Goal: Information Seeking & Learning: Find contact information

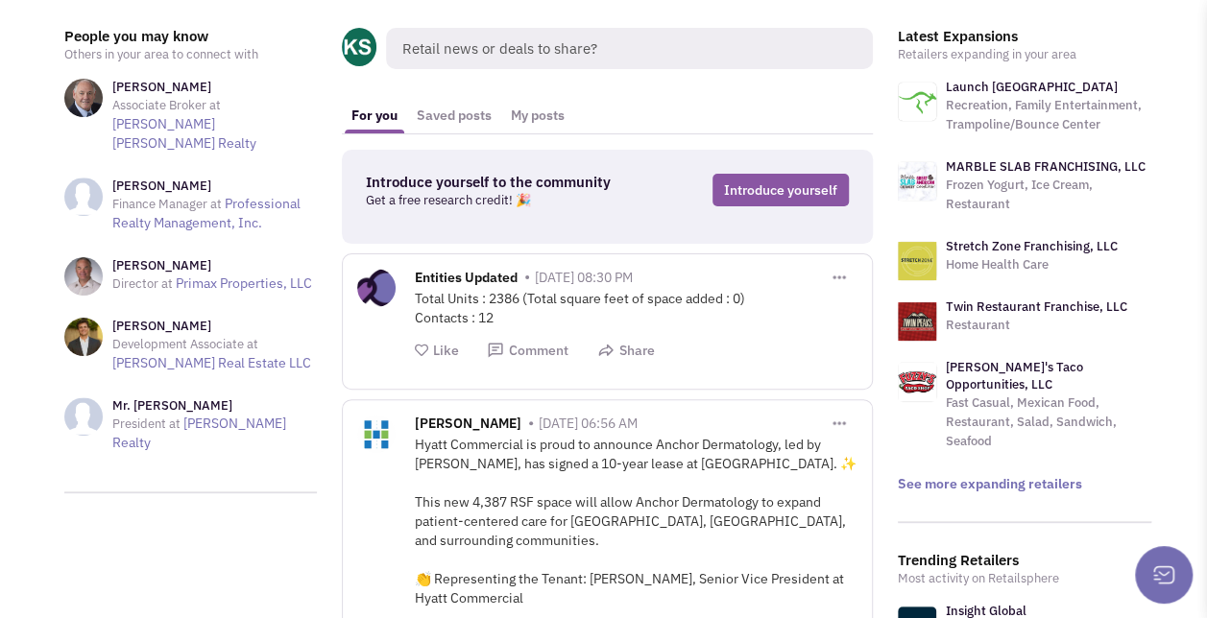
scroll to position [78, 0]
click at [970, 476] on link "See more expanding retailers" at bounding box center [990, 484] width 184 height 17
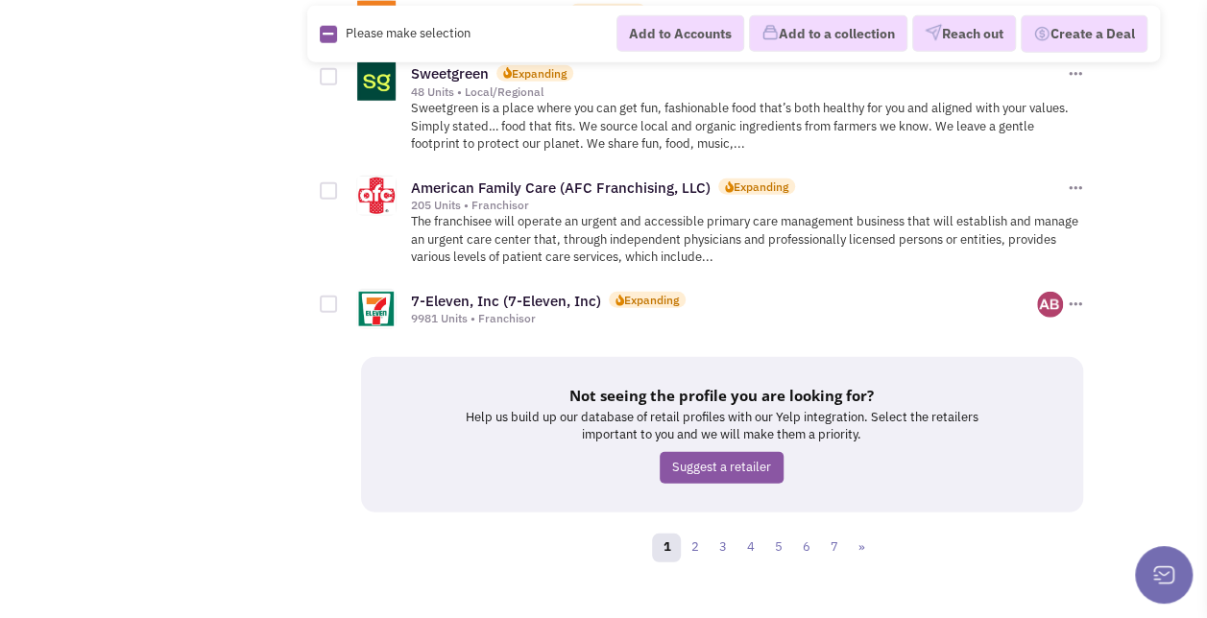
scroll to position [2505, 0]
click at [693, 536] on link "2" at bounding box center [694, 547] width 29 height 29
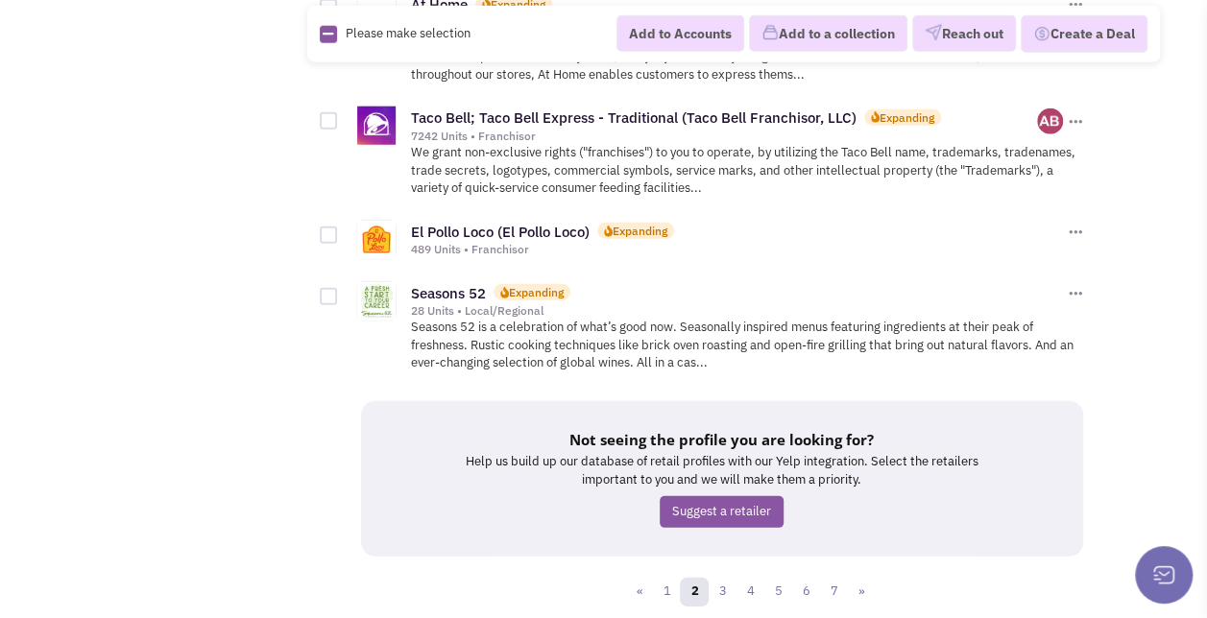
scroll to position [2566, 0]
click at [720, 577] on link "3" at bounding box center [722, 591] width 29 height 29
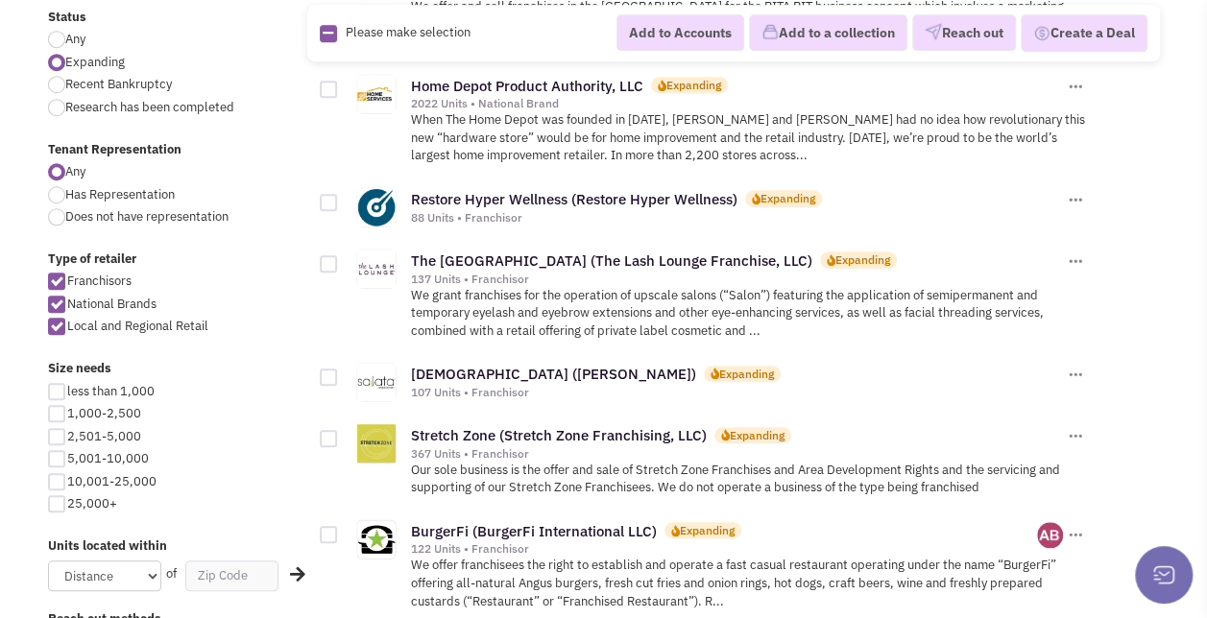
scroll to position [729, 0]
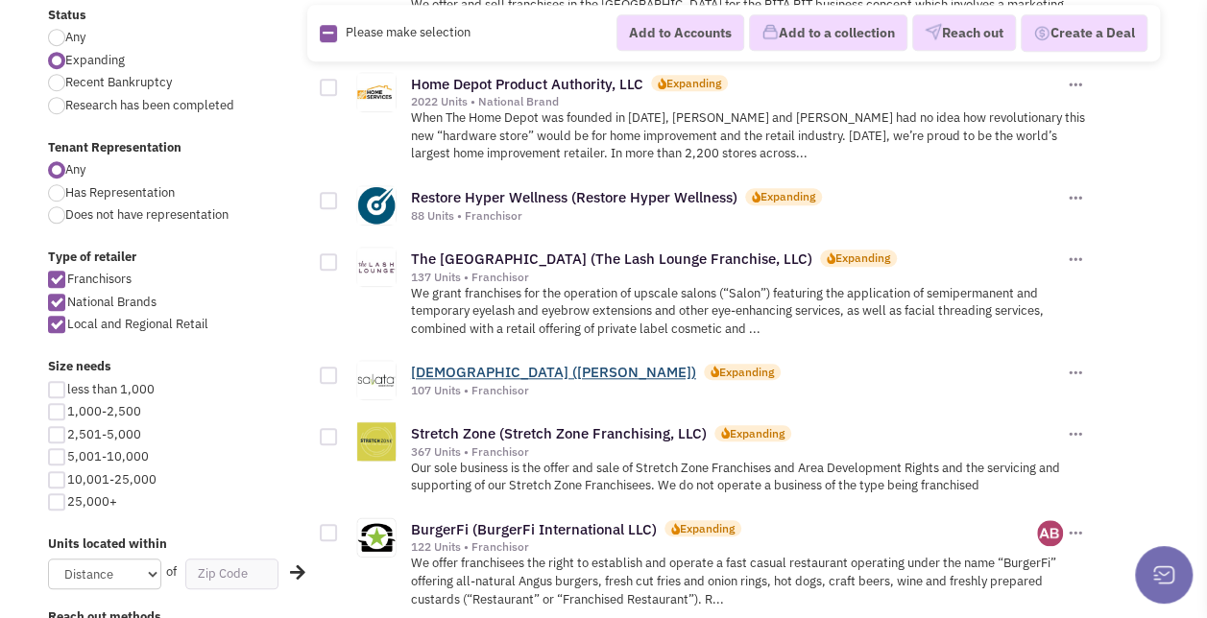
click at [453, 370] on link "Salata (Salata)" at bounding box center [553, 372] width 285 height 18
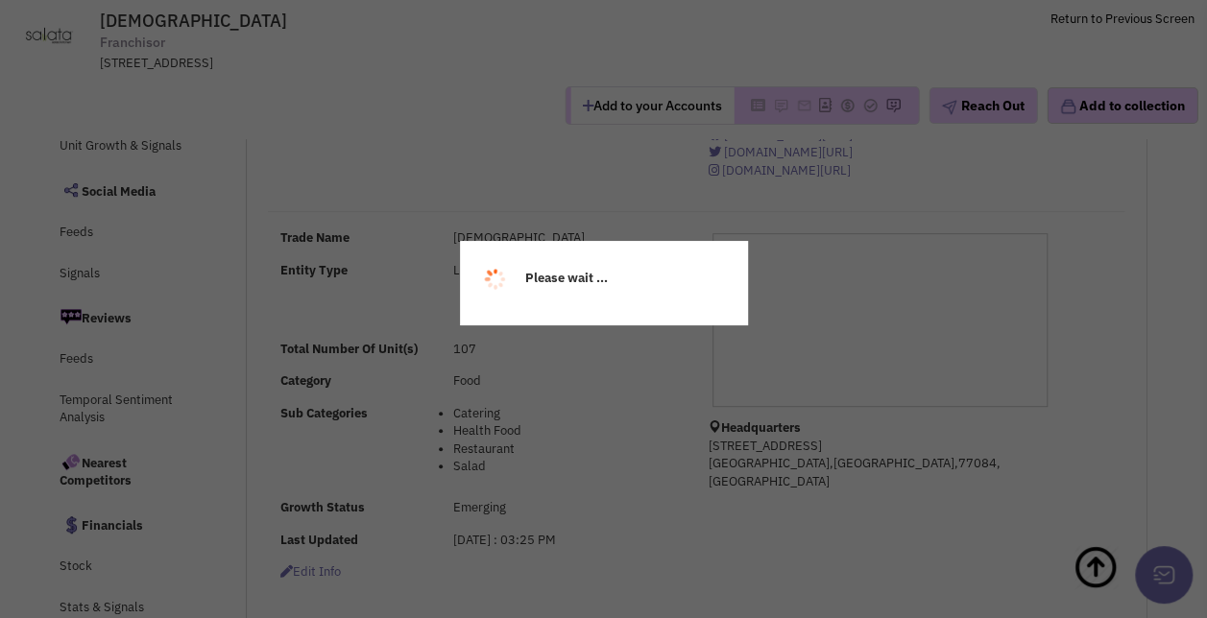
select select
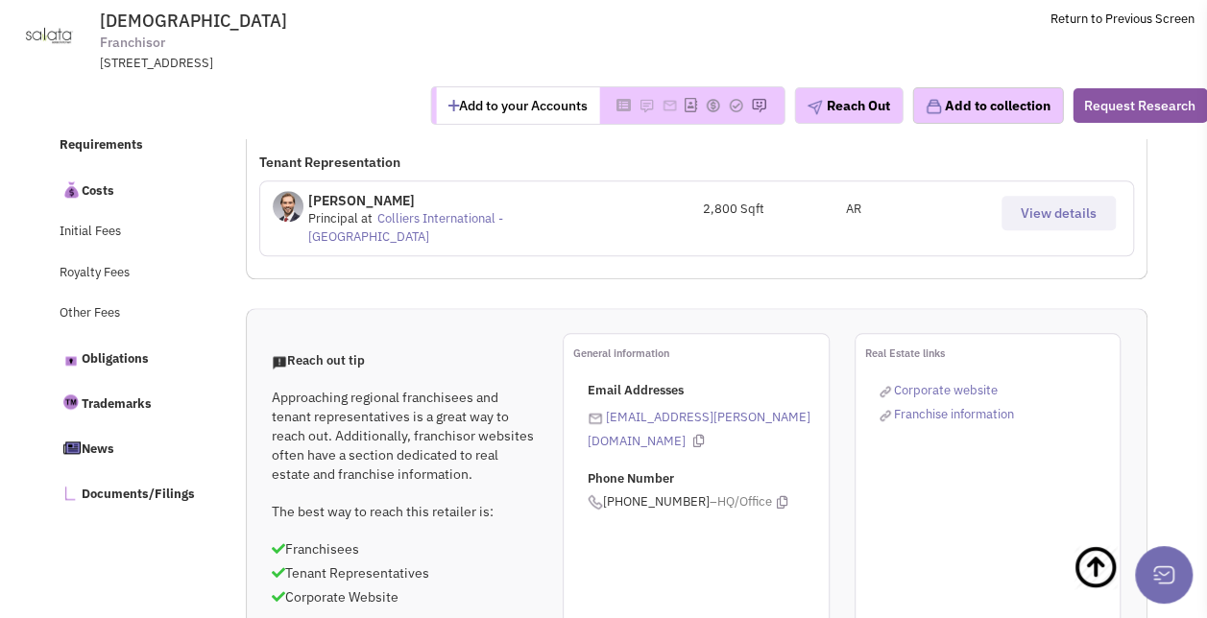
scroll to position [835, 0]
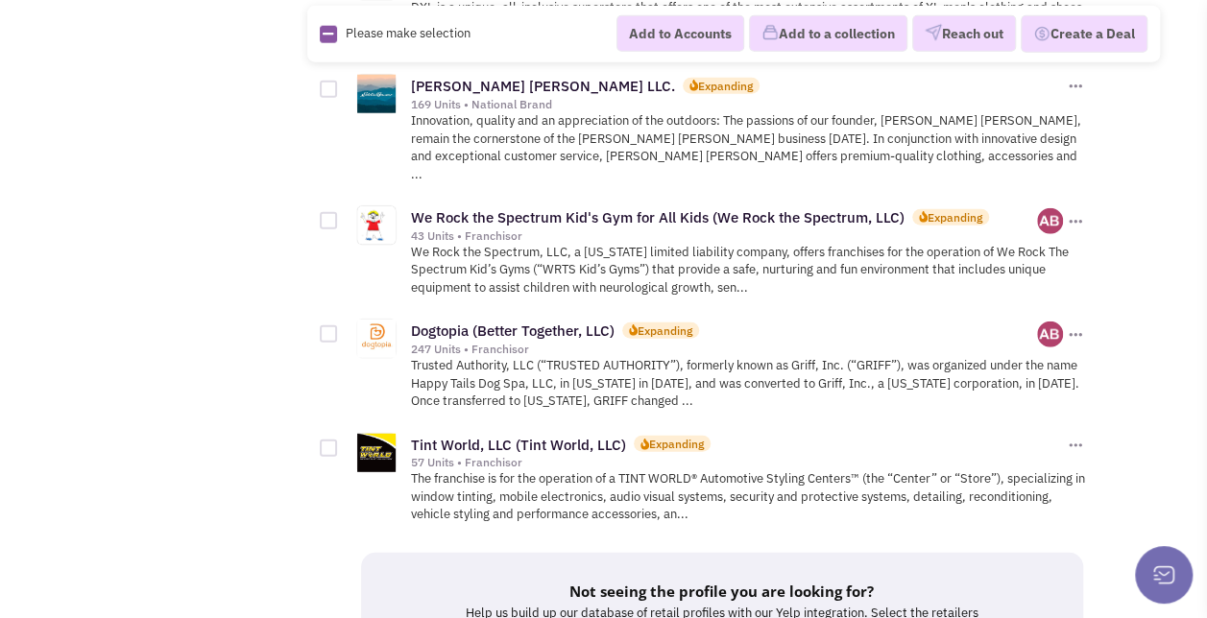
scroll to position [2541, 0]
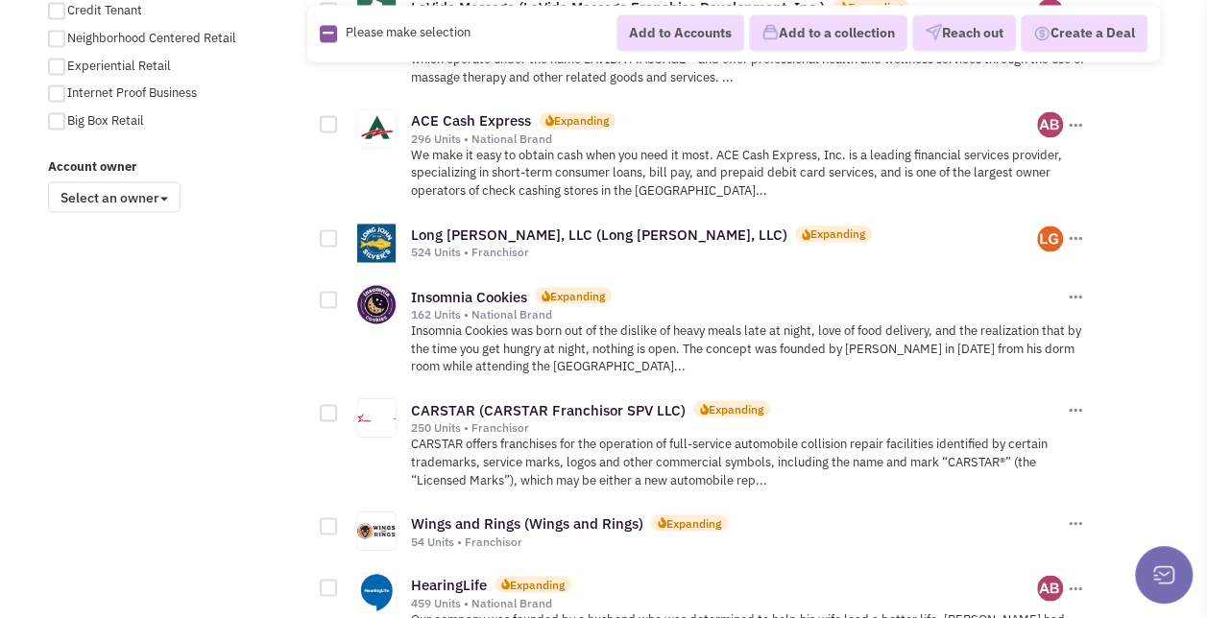
scroll to position [1513, 0]
click at [543, 400] on link "CARSTAR (CARSTAR Franchisor SPV LLC)" at bounding box center [548, 408] width 275 height 18
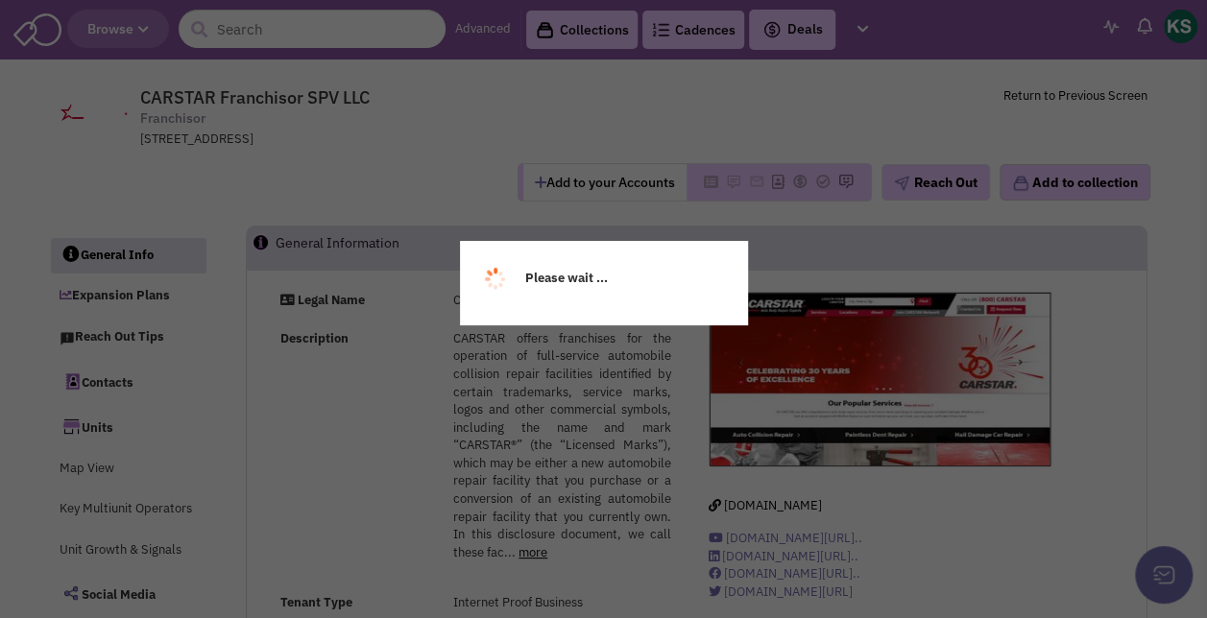
select select
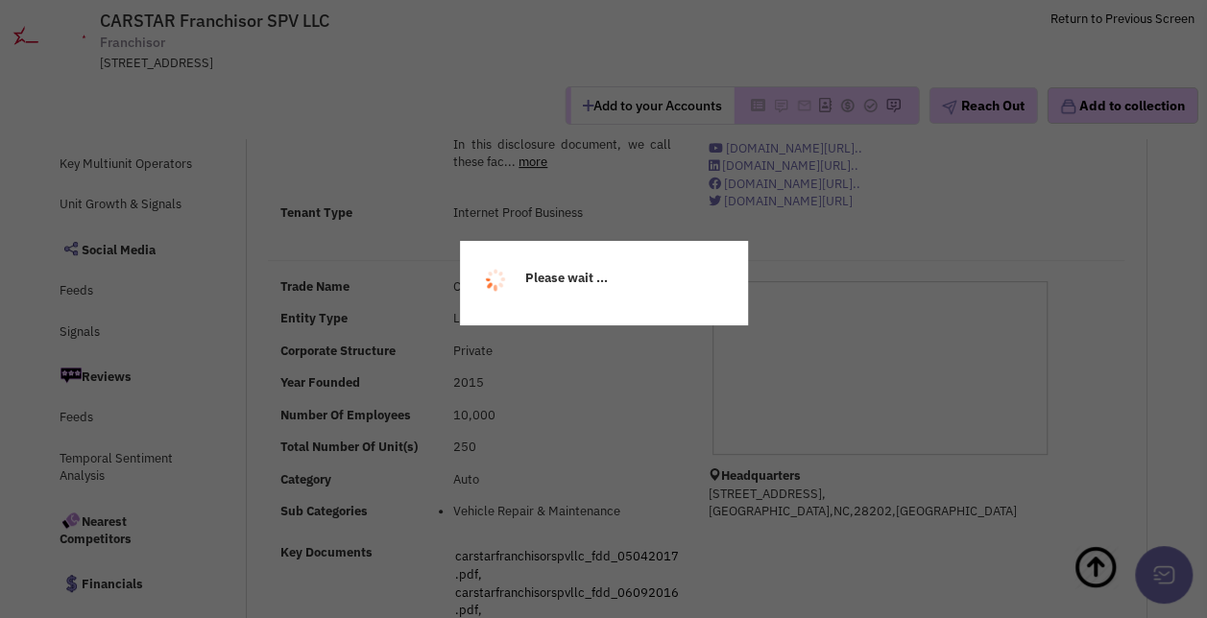
select select
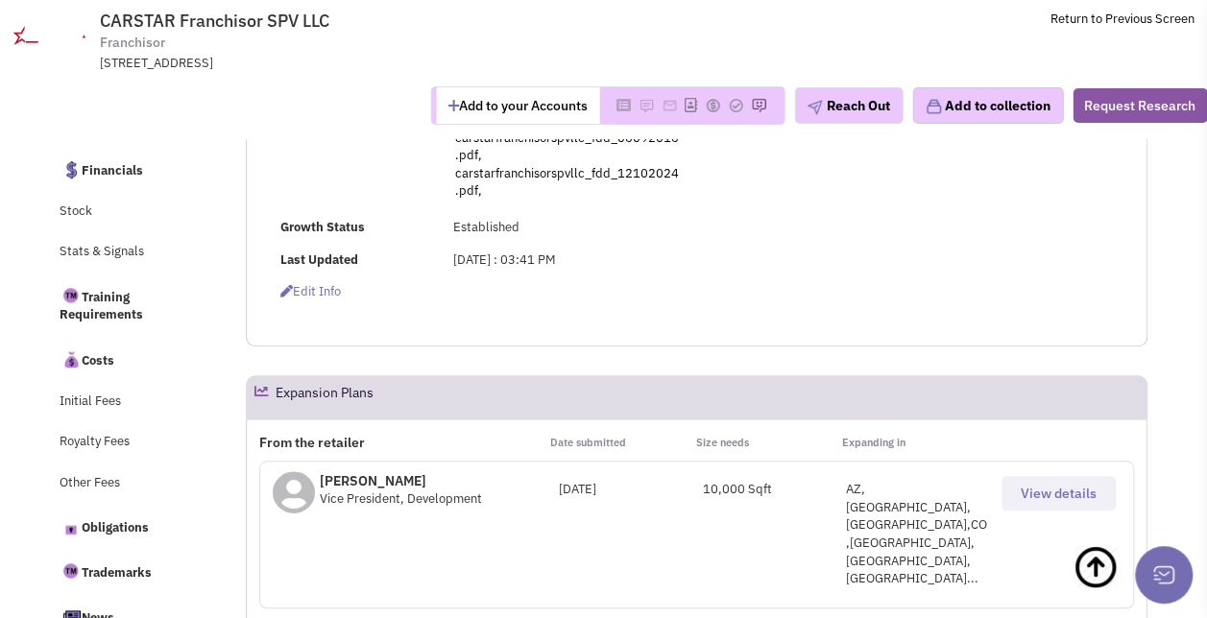
scroll to position [747, 0]
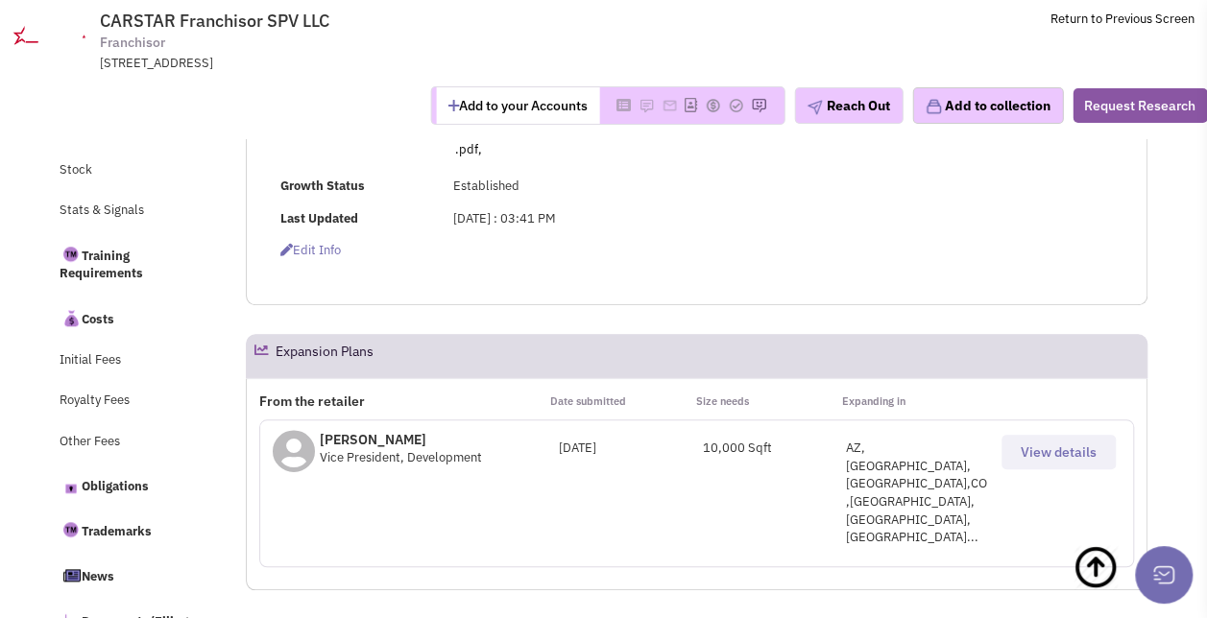
click at [1035, 455] on span "View details" at bounding box center [1058, 452] width 76 height 17
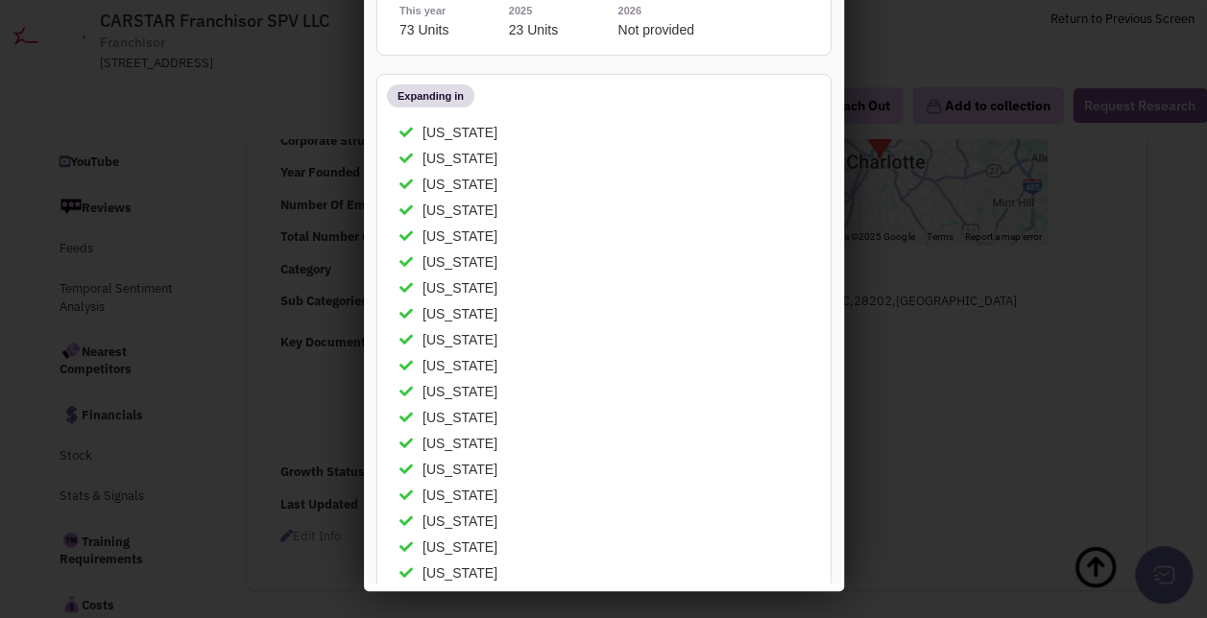
scroll to position [0, 0]
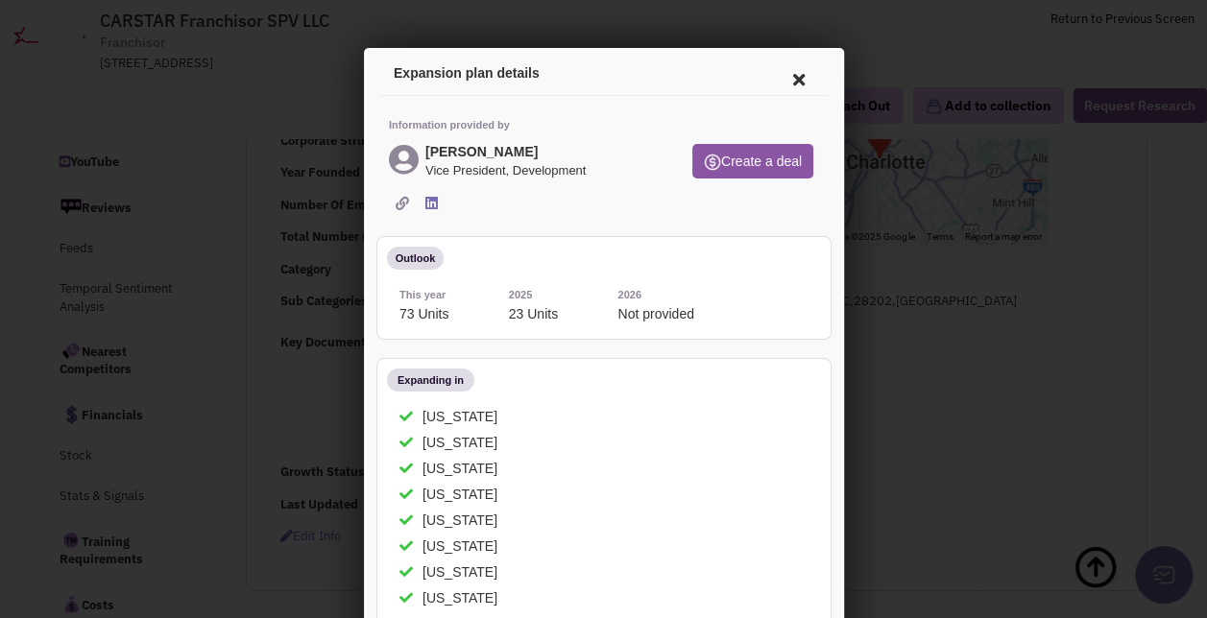
click at [779, 76] on icon at bounding box center [795, 77] width 40 height 46
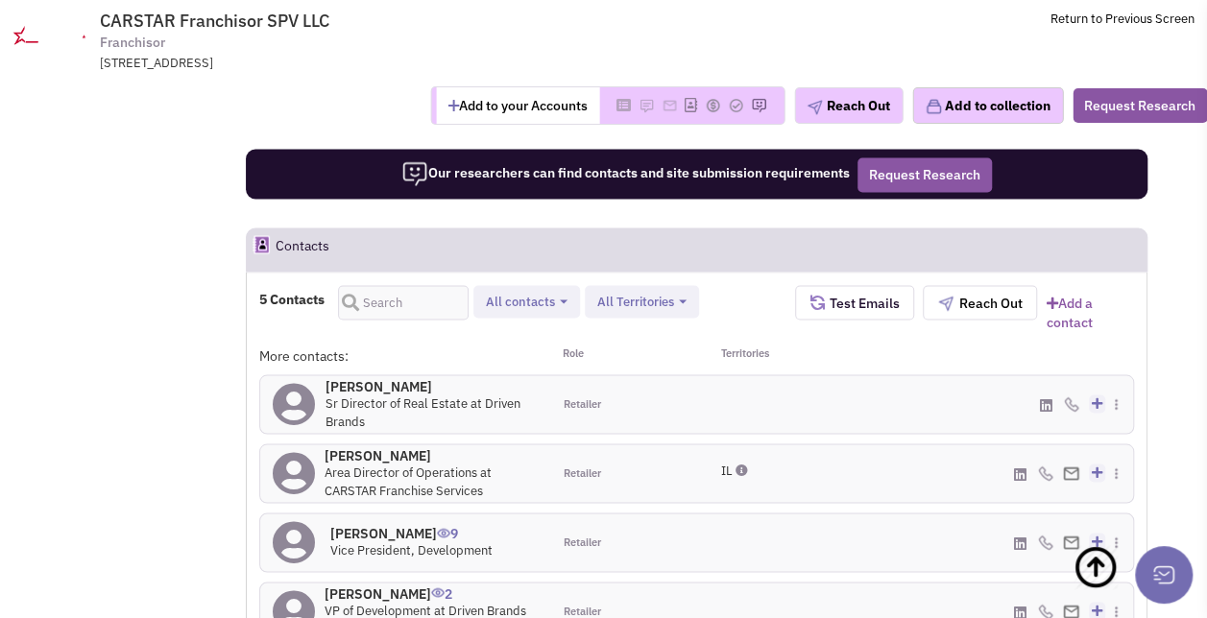
scroll to position [1768, 0]
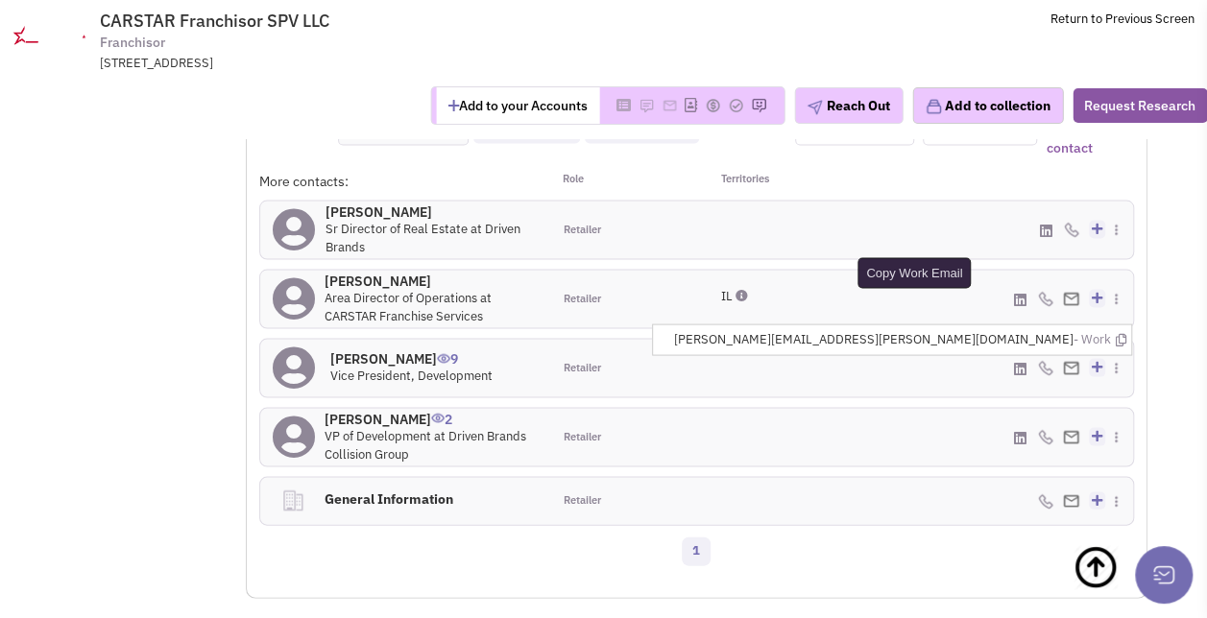
click at [1121, 333] on icon at bounding box center [1120, 339] width 11 height 12
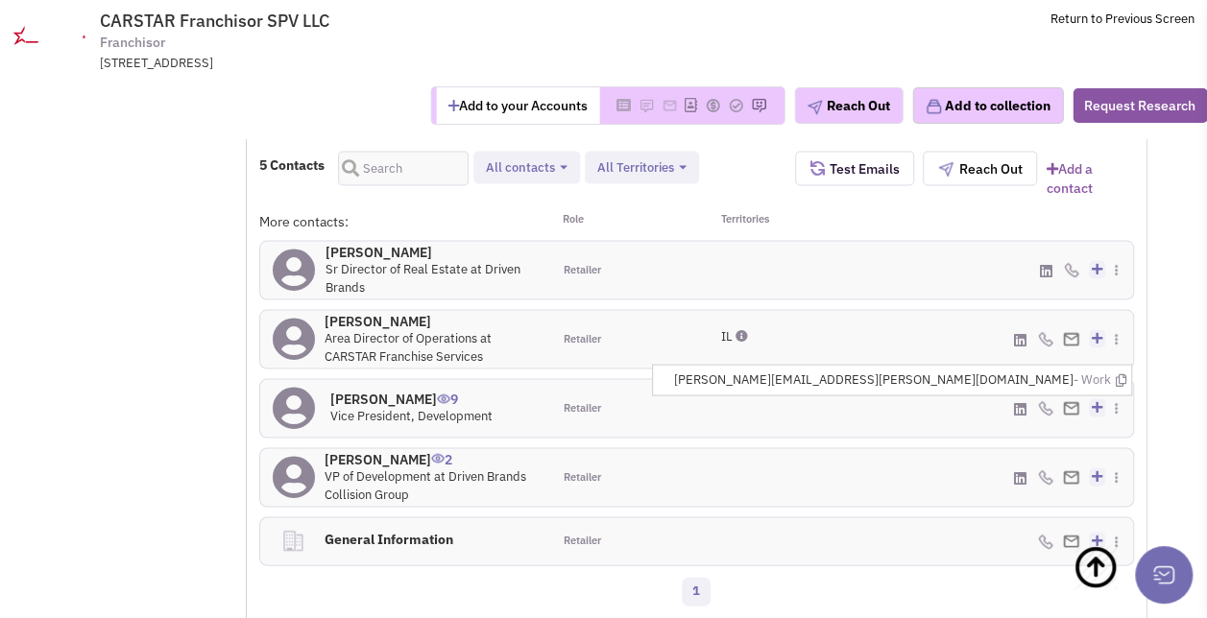
scroll to position [1720, 0]
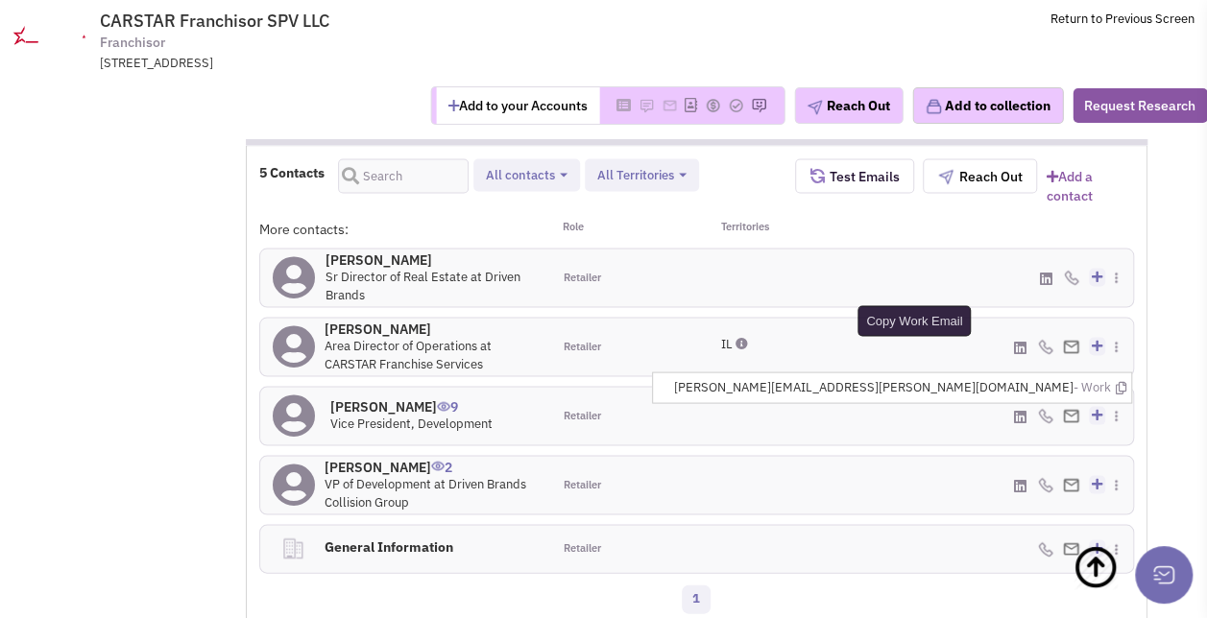
click at [1119, 381] on icon at bounding box center [1120, 387] width 11 height 12
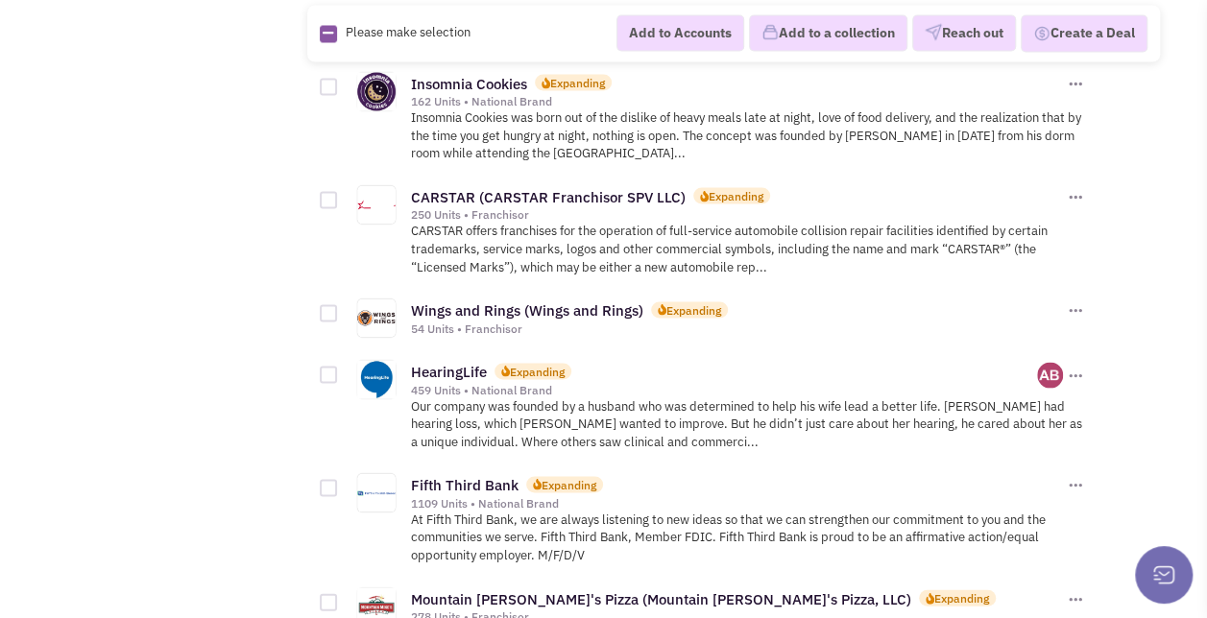
scroll to position [1737, 0]
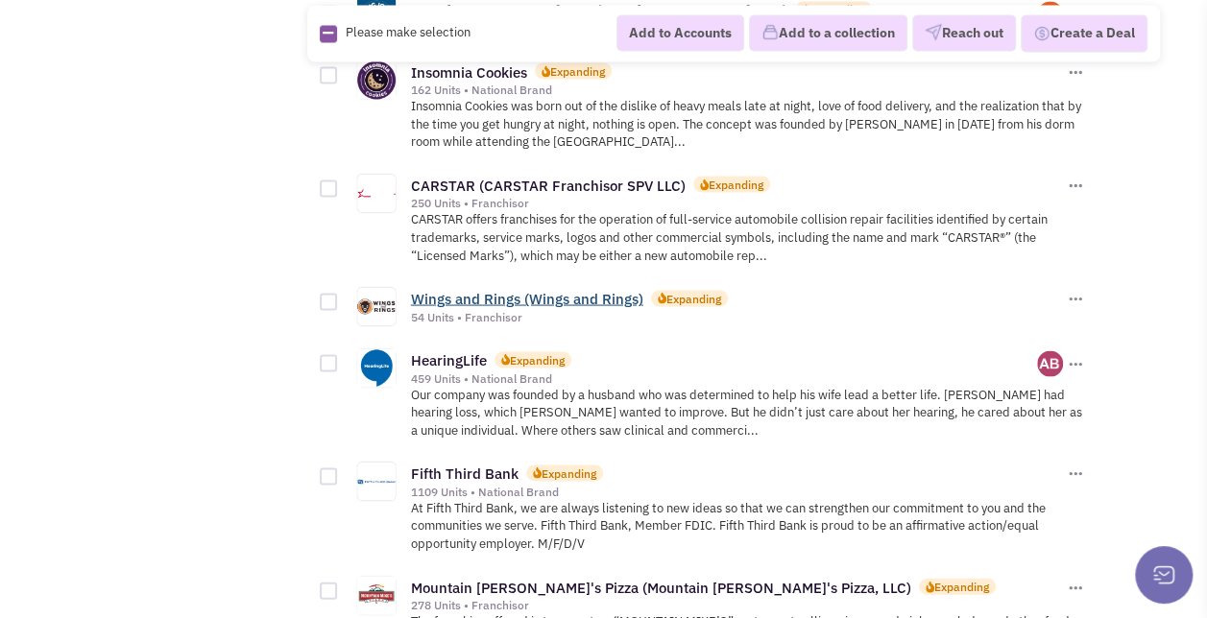
click at [478, 290] on link "Wings and Rings (Wings and Rings)" at bounding box center [527, 298] width 232 height 18
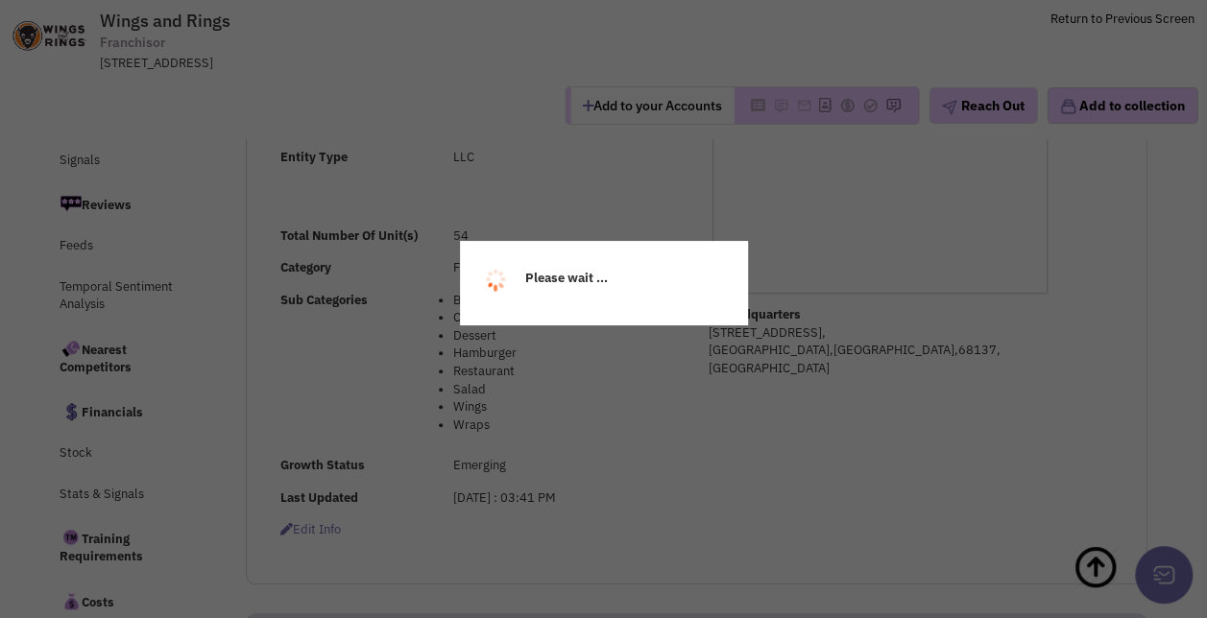
select select
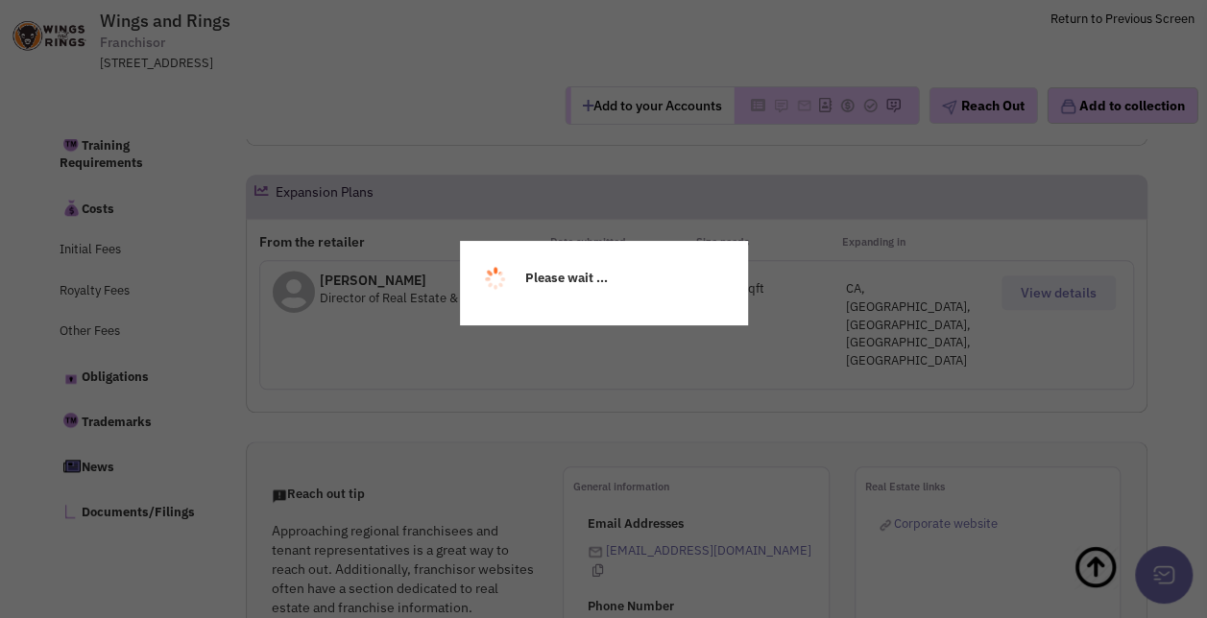
select select
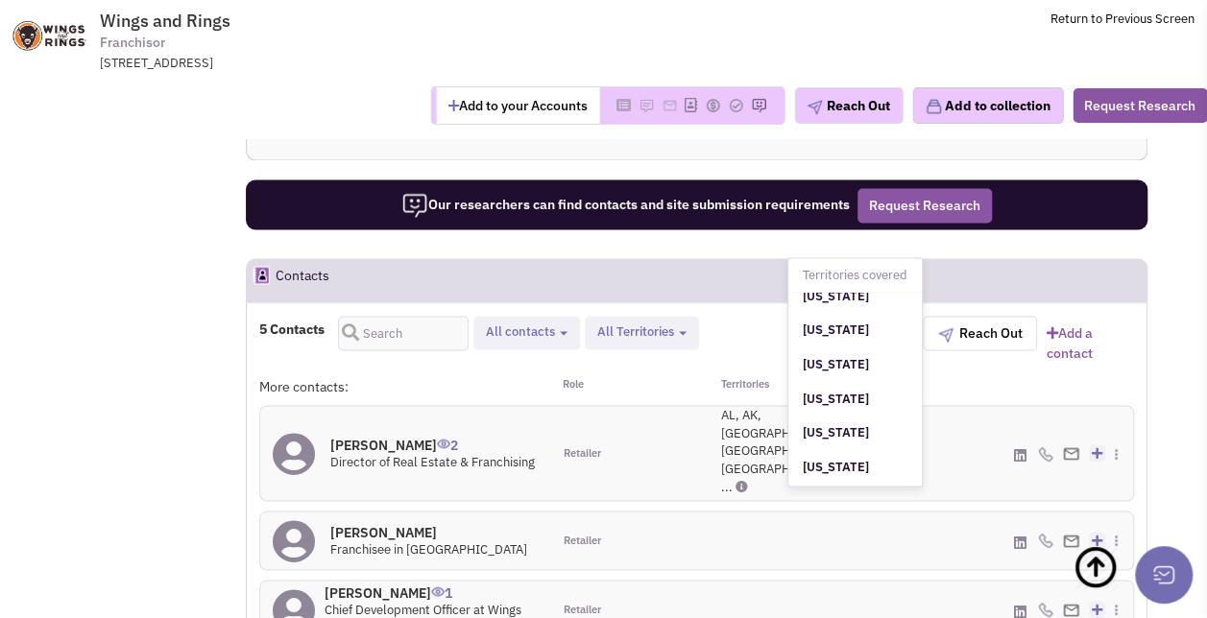
scroll to position [1618, 0]
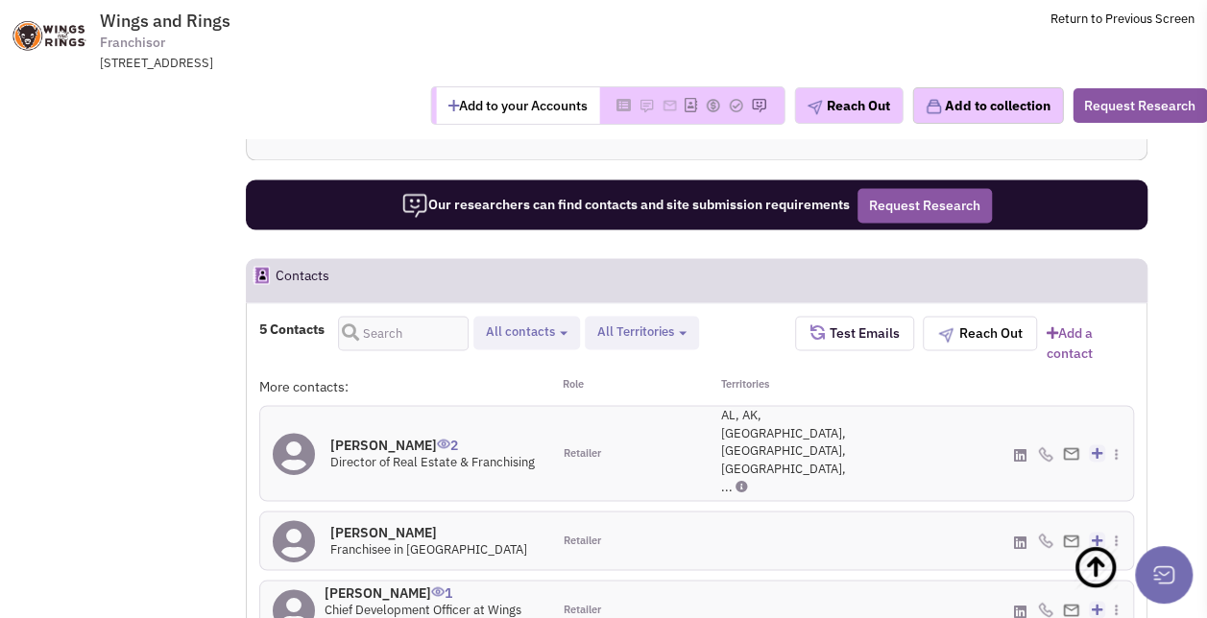
click at [1067, 447] on img at bounding box center [1071, 453] width 16 height 12
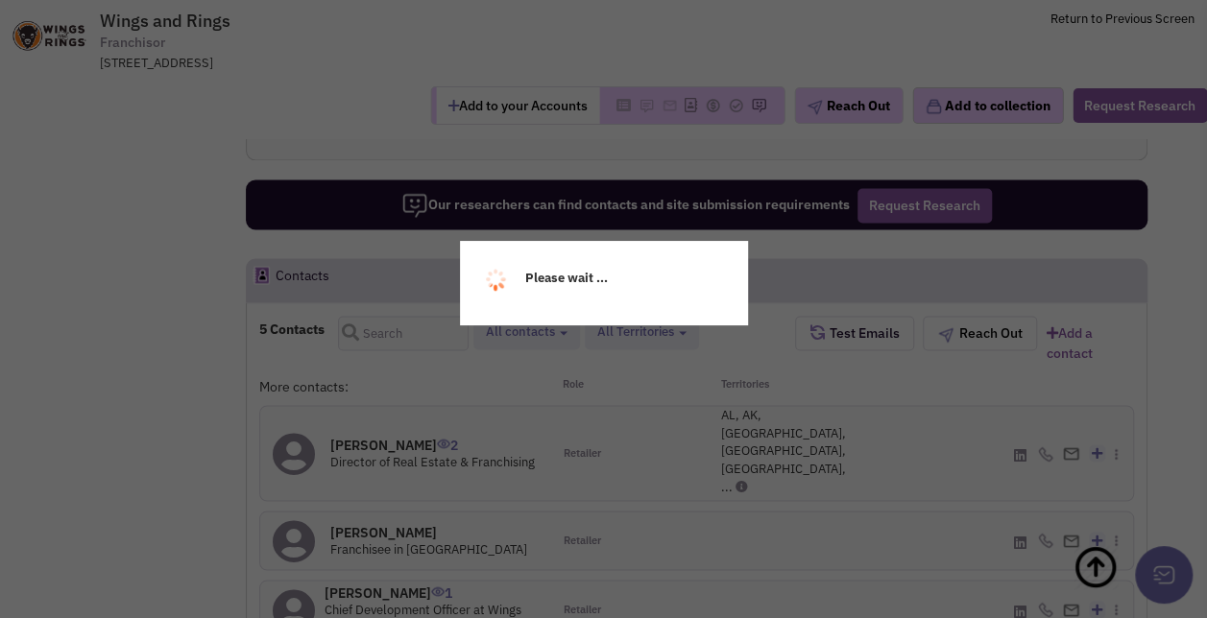
click at [852, 352] on div "Please wait ..." at bounding box center [603, 309] width 1207 height 618
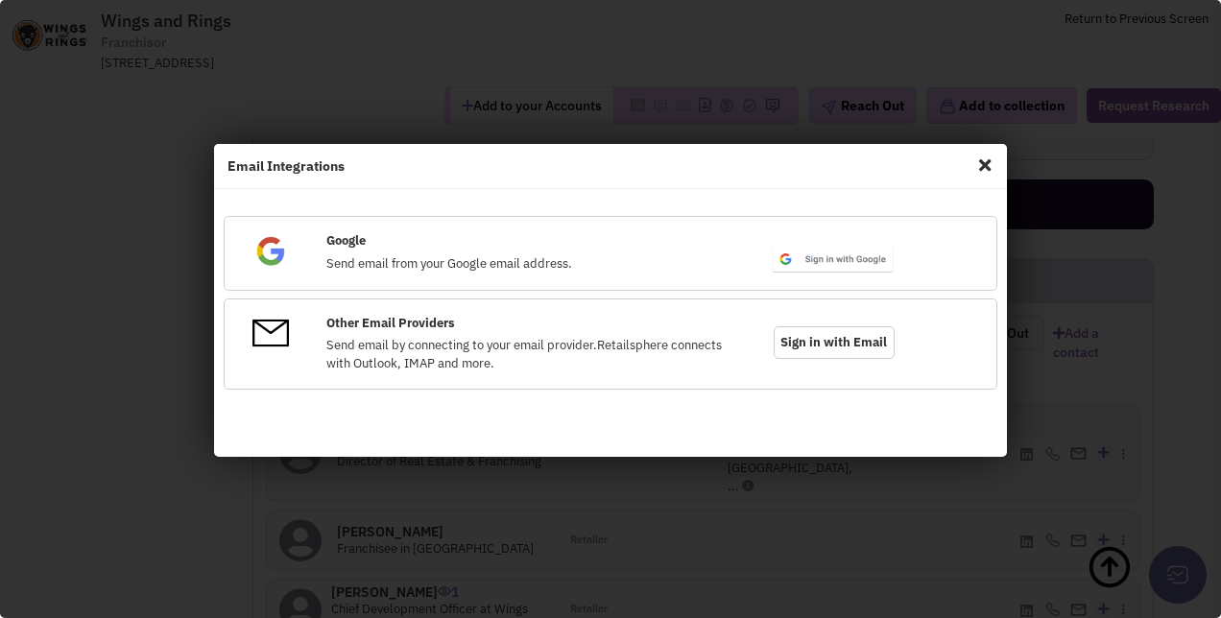
click at [976, 158] on span "Close" at bounding box center [984, 165] width 25 height 31
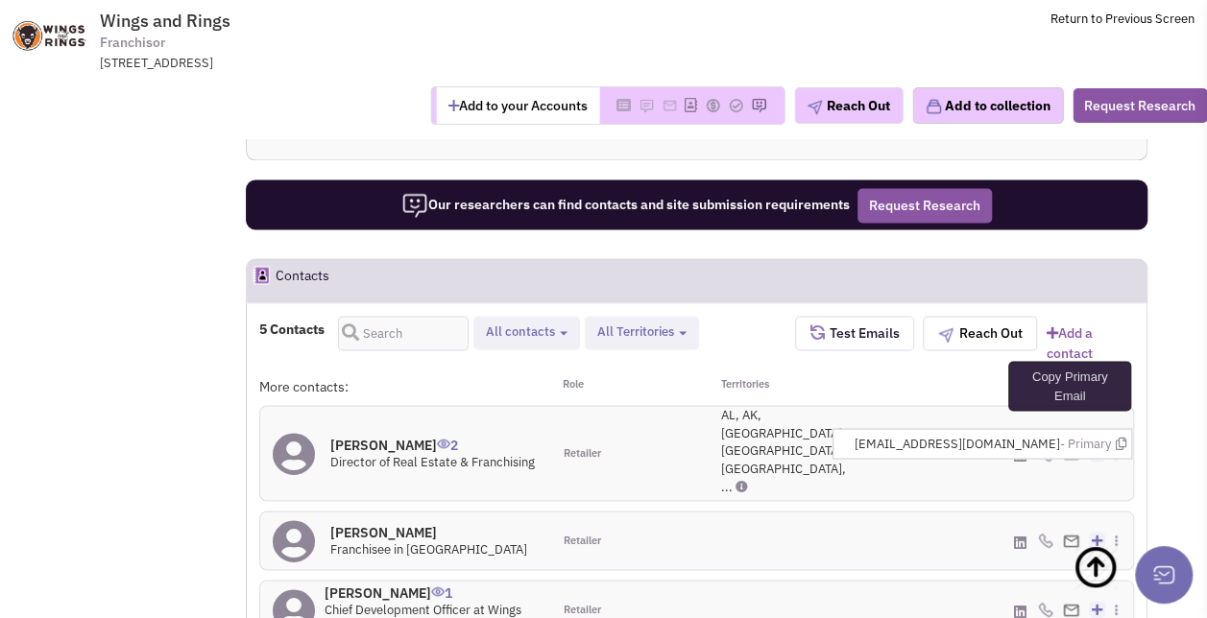
click at [1116, 437] on icon at bounding box center [1120, 443] width 11 height 12
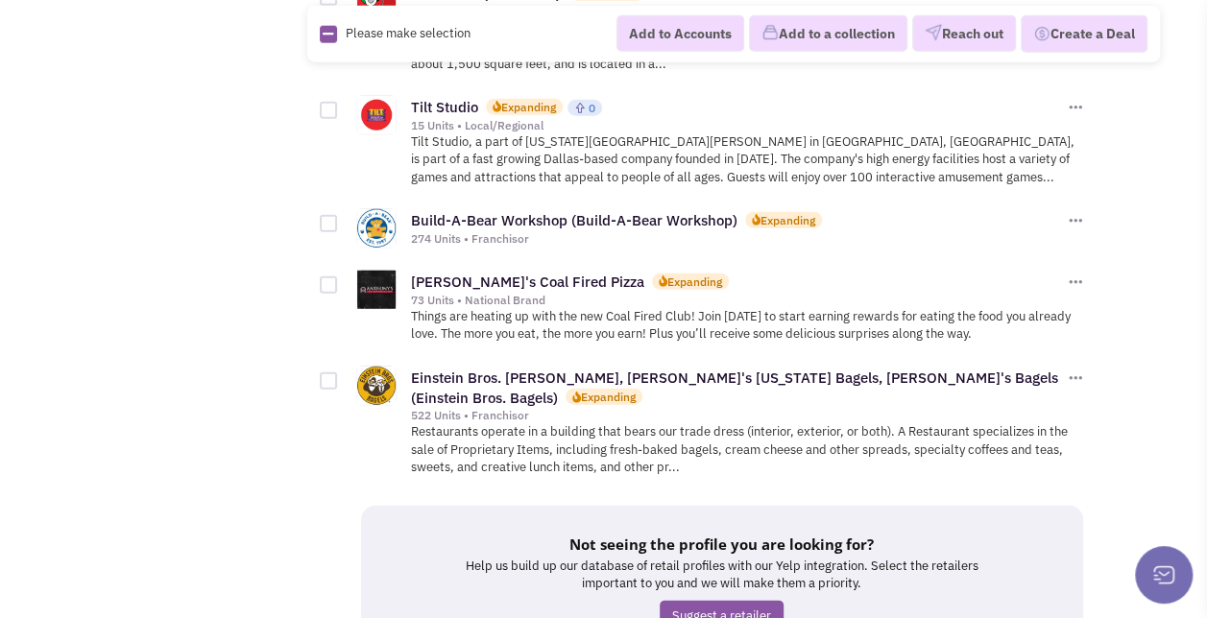
scroll to position [2470, 0]
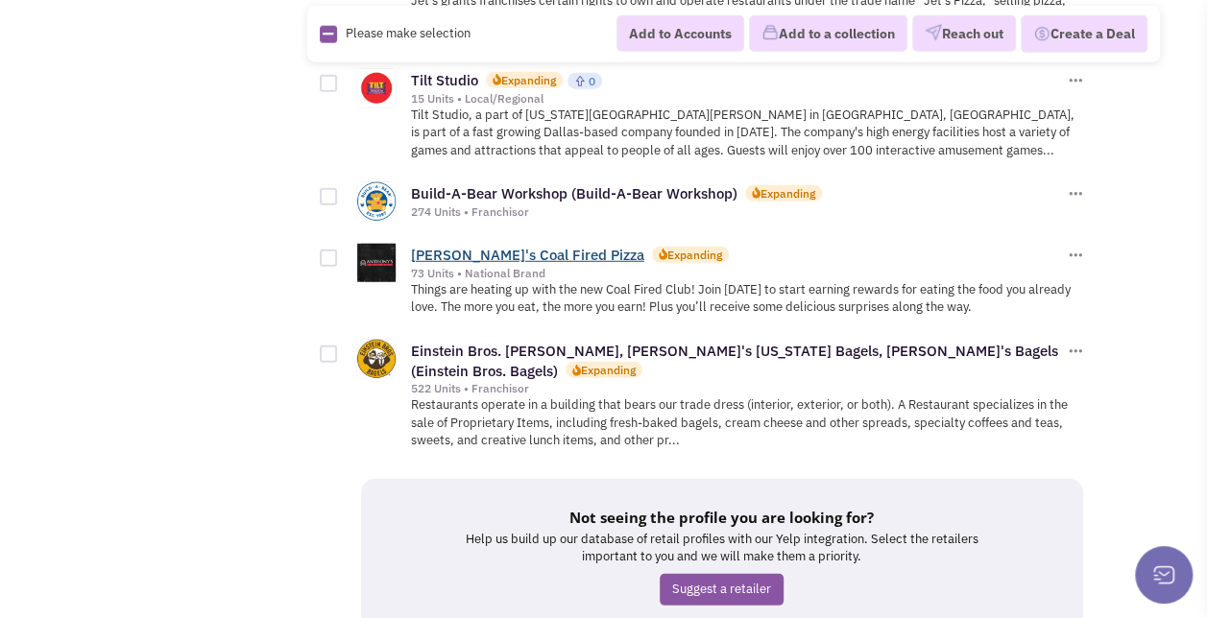
click at [573, 246] on link "[PERSON_NAME]'s Coal Fired Pizza" at bounding box center [527, 255] width 233 height 18
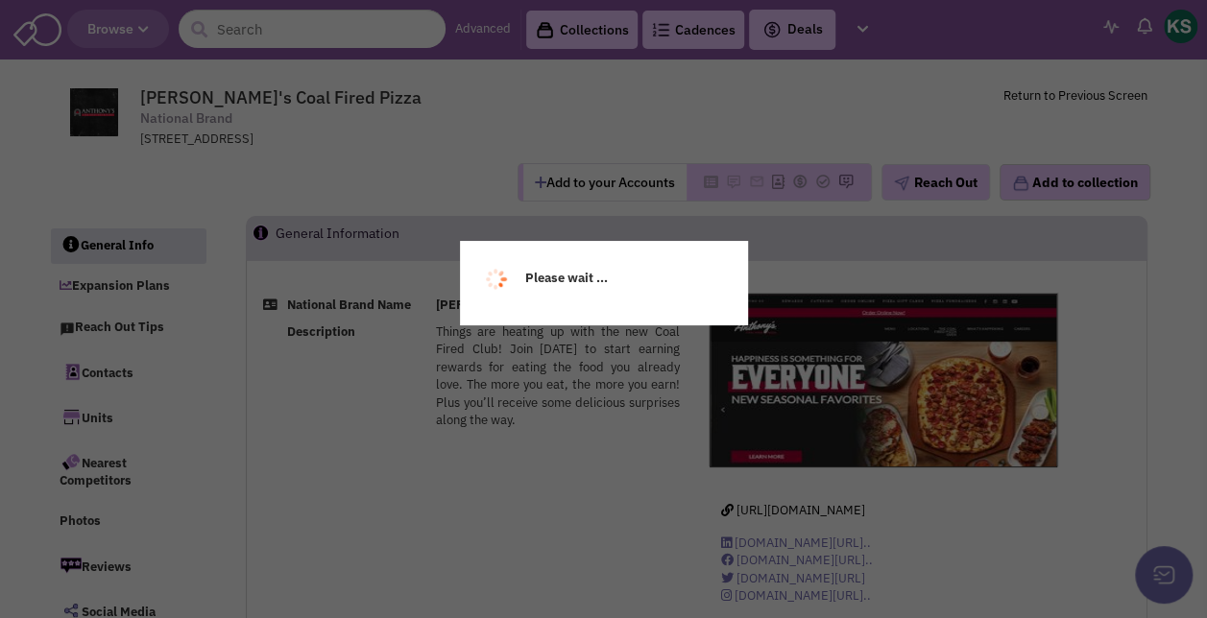
select select
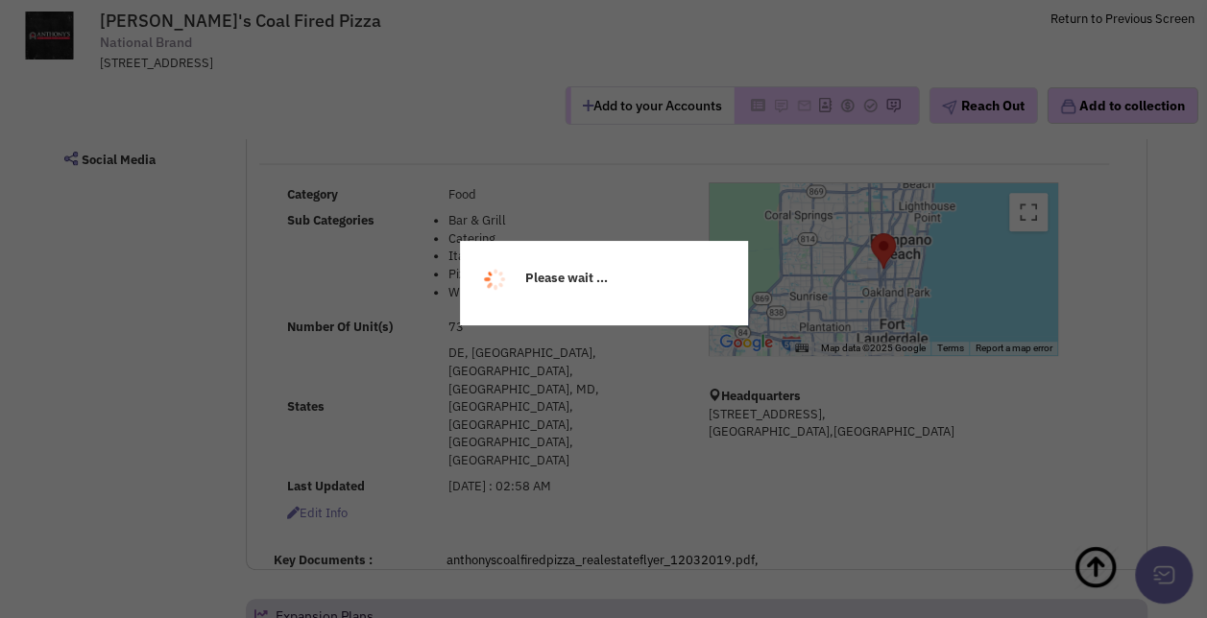
scroll to position [358, 0]
select select
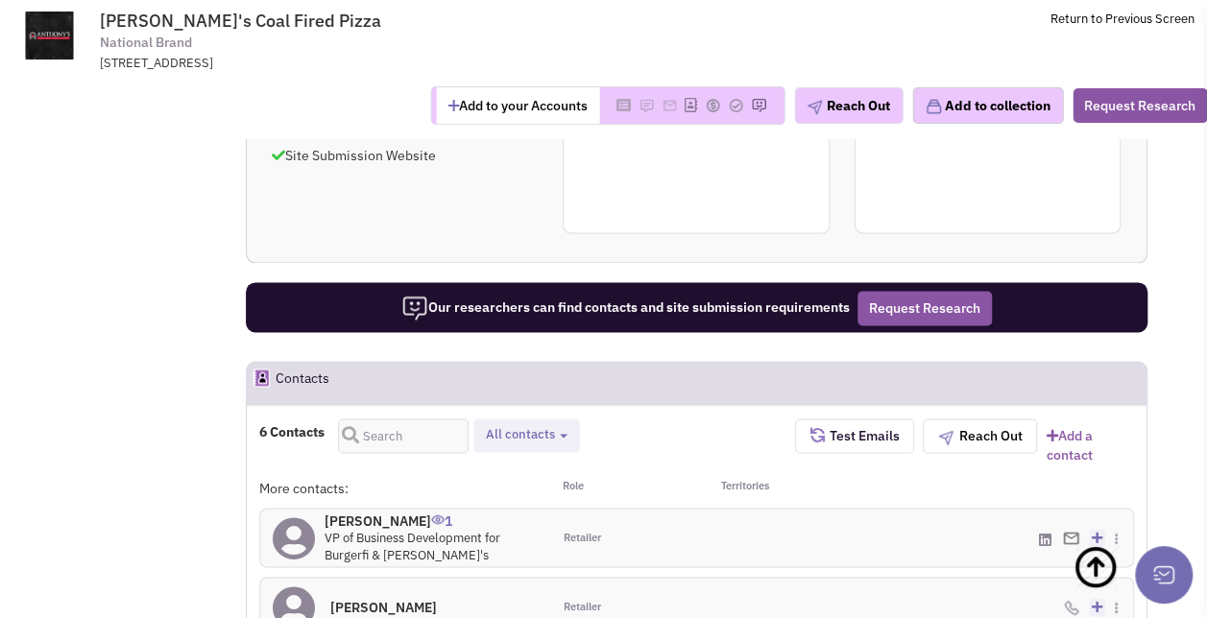
scroll to position [1312, 0]
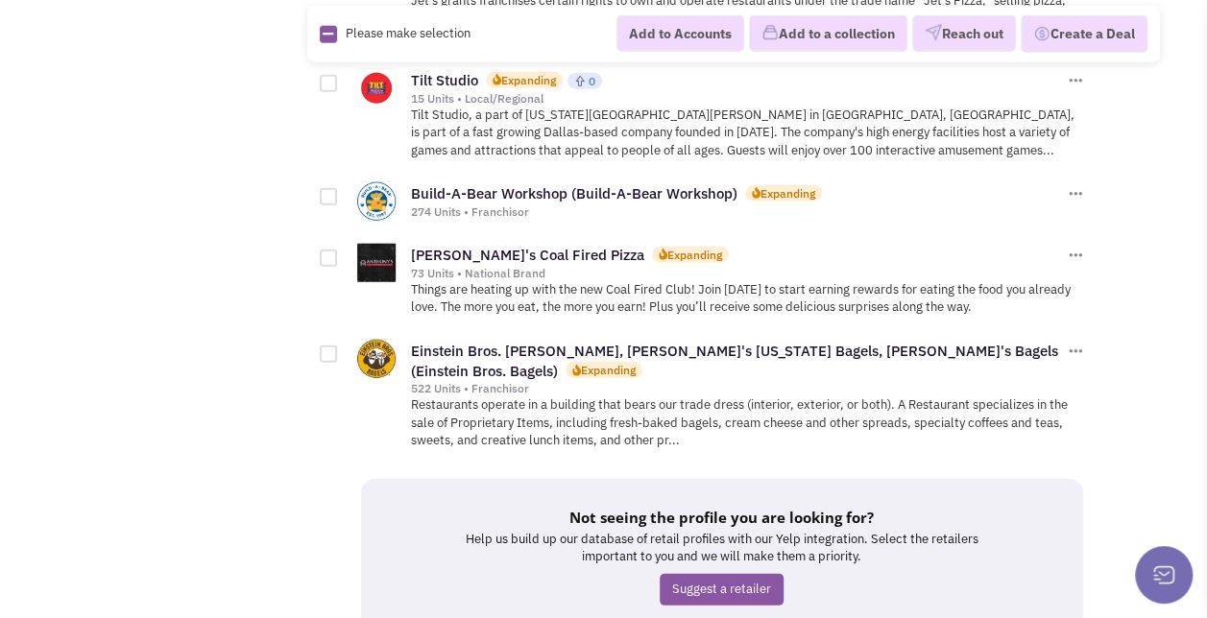
scroll to position [2557, 0]
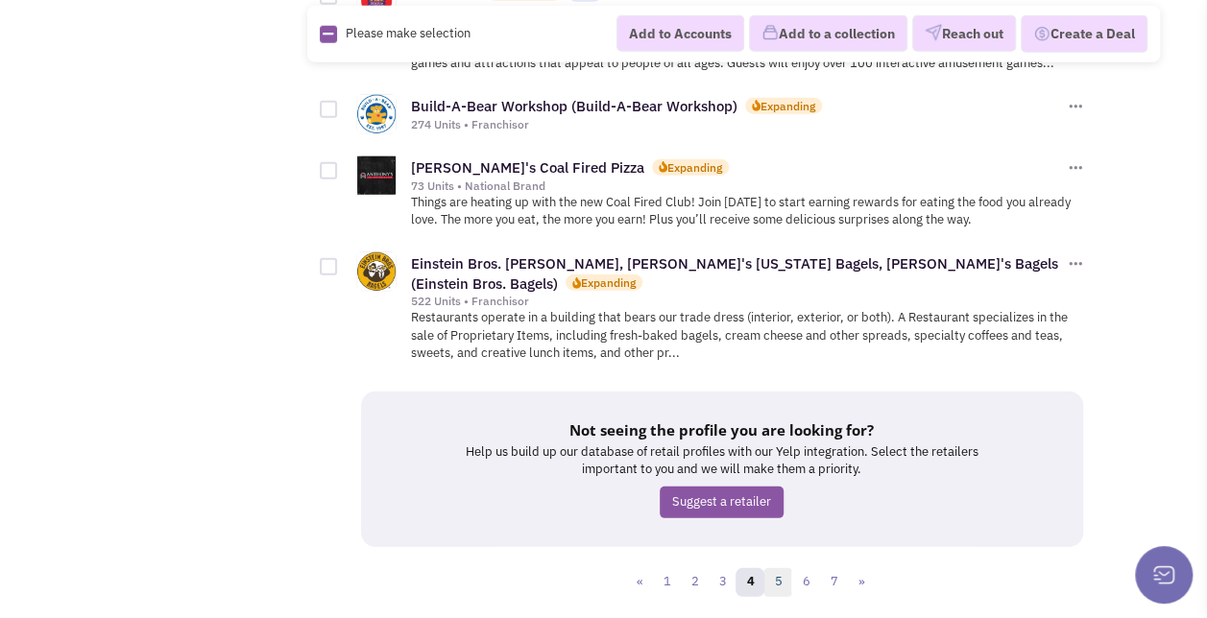
click at [778, 568] on link "5" at bounding box center [777, 582] width 29 height 29
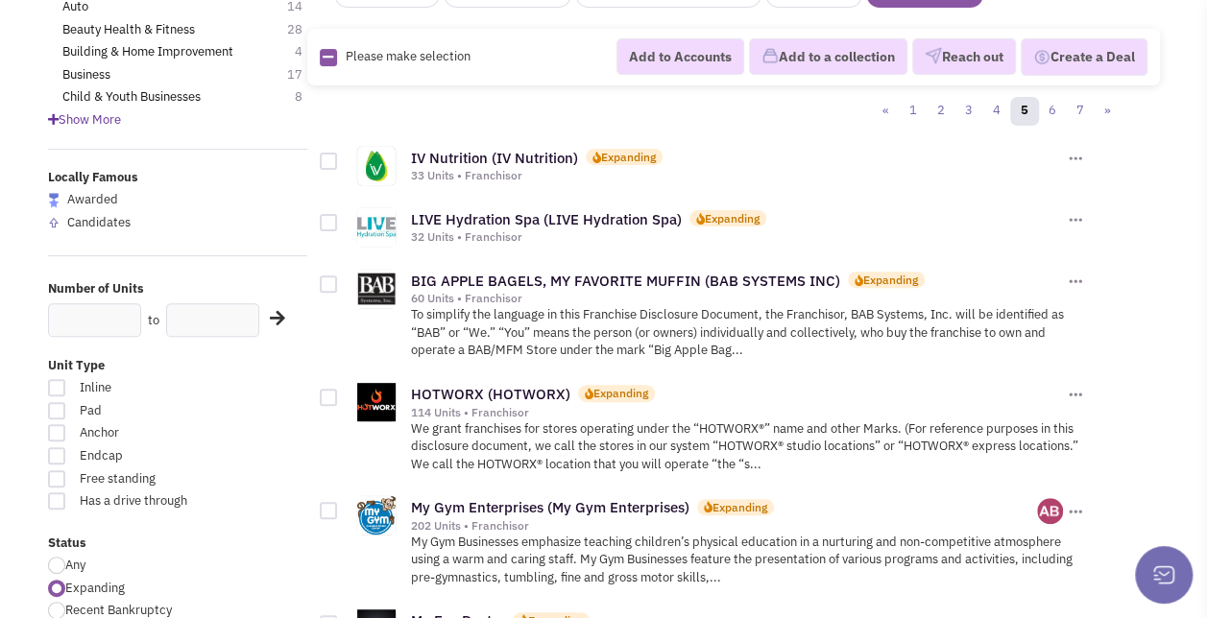
scroll to position [202, 0]
click at [615, 216] on link "LIVE Hydration Spa (LIVE Hydration Spa)" at bounding box center [546, 218] width 271 height 18
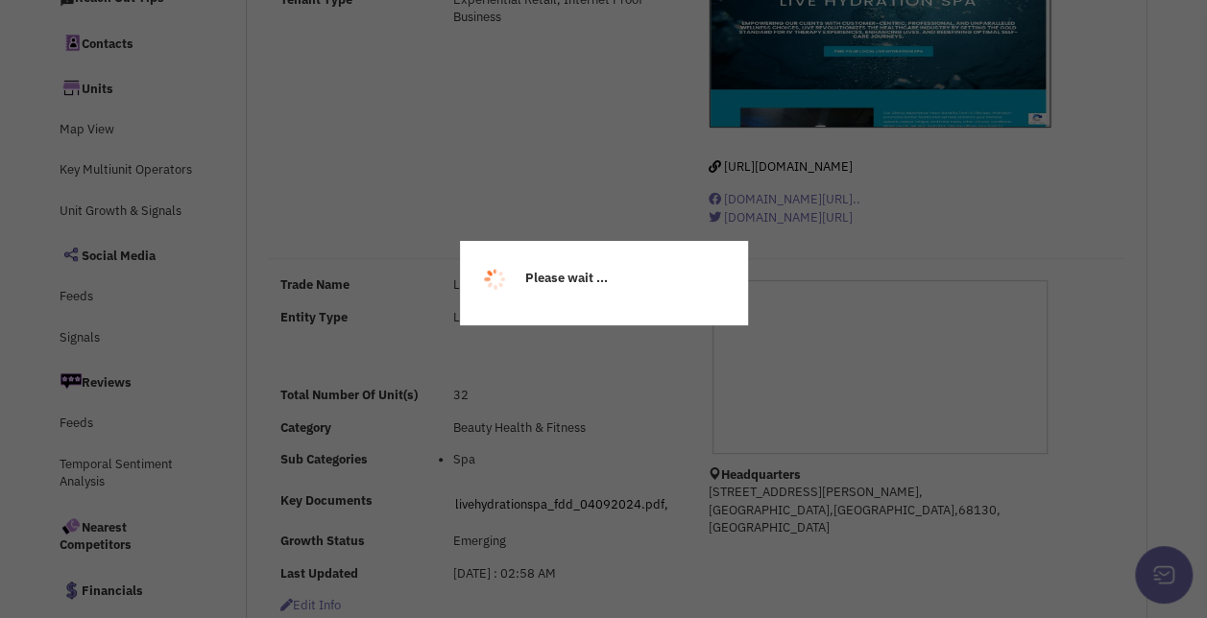
select select
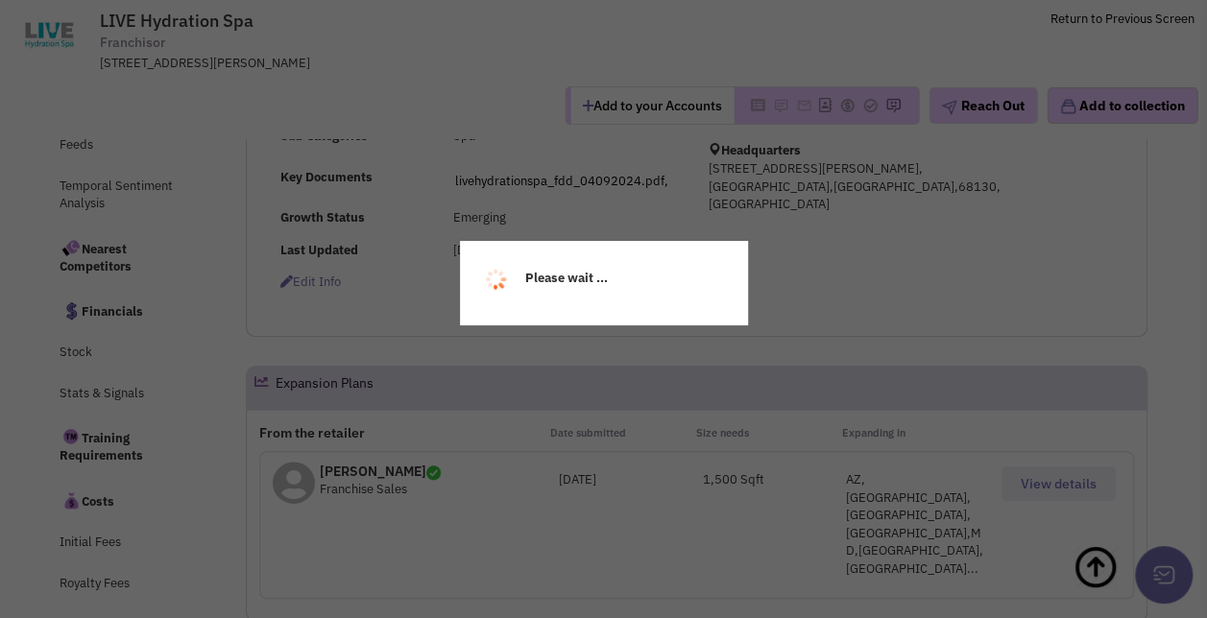
scroll to position [524, 0]
select select
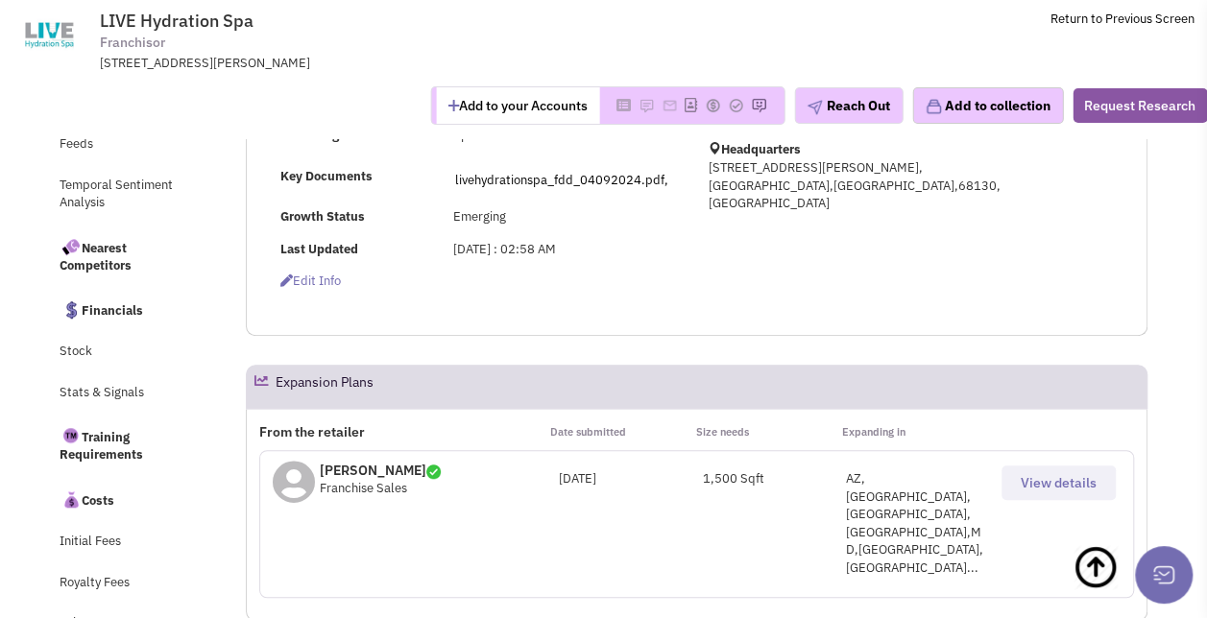
click at [1020, 482] on button "View details" at bounding box center [1058, 483] width 114 height 35
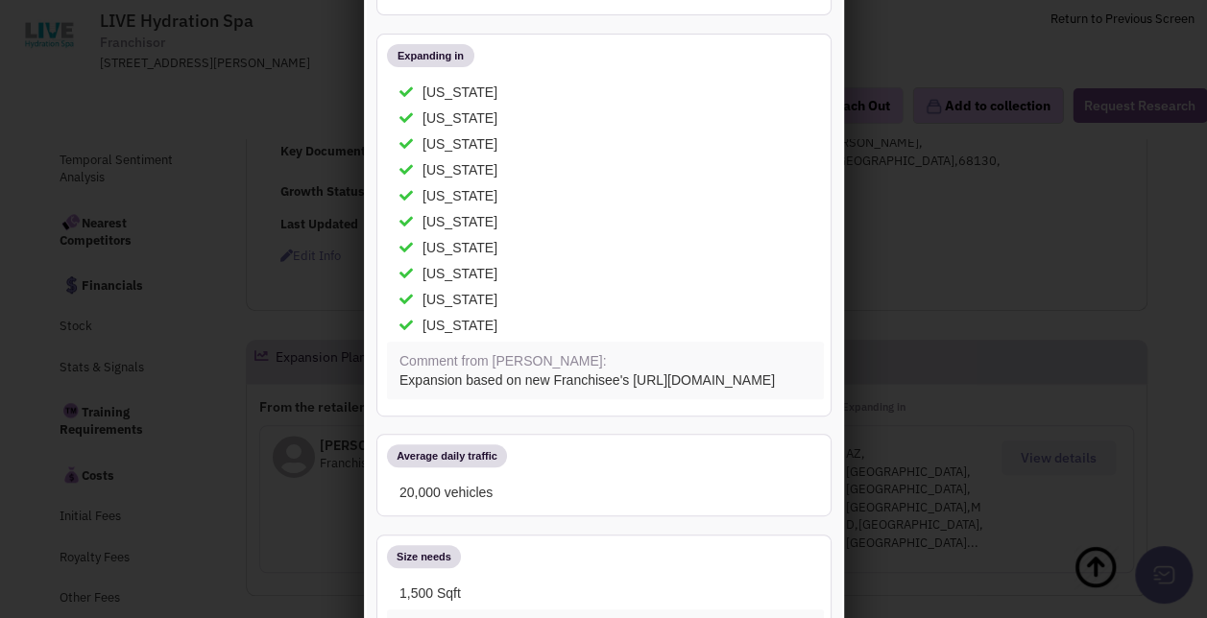
scroll to position [132, 0]
click at [182, 121] on div at bounding box center [603, 309] width 1207 height 618
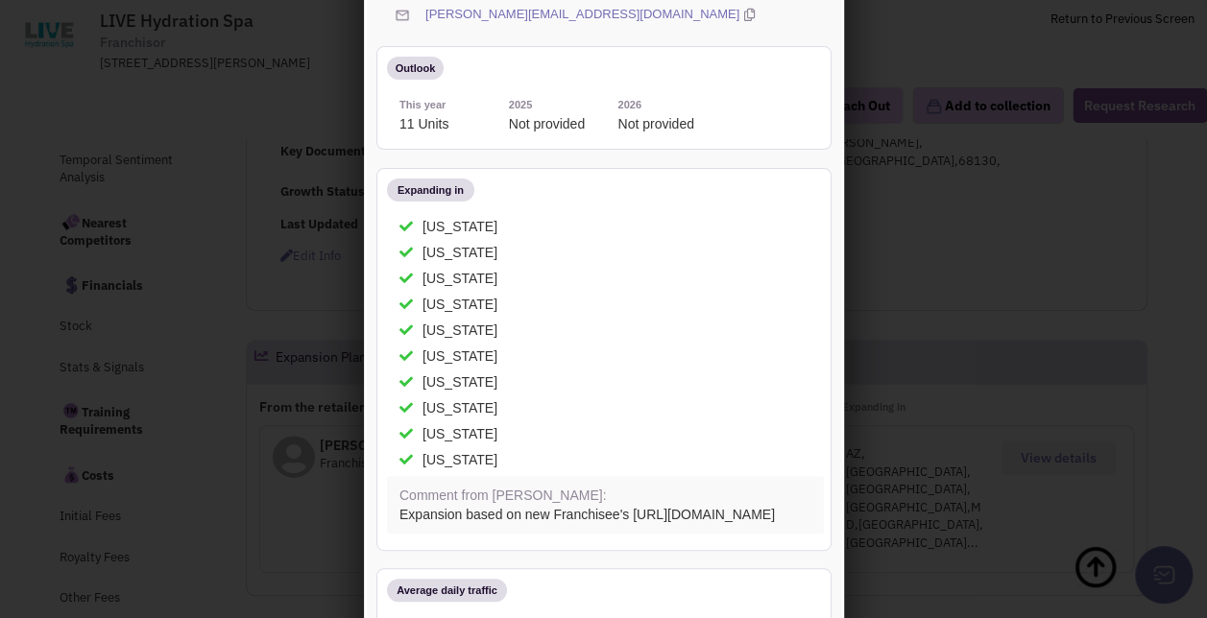
scroll to position [0, 0]
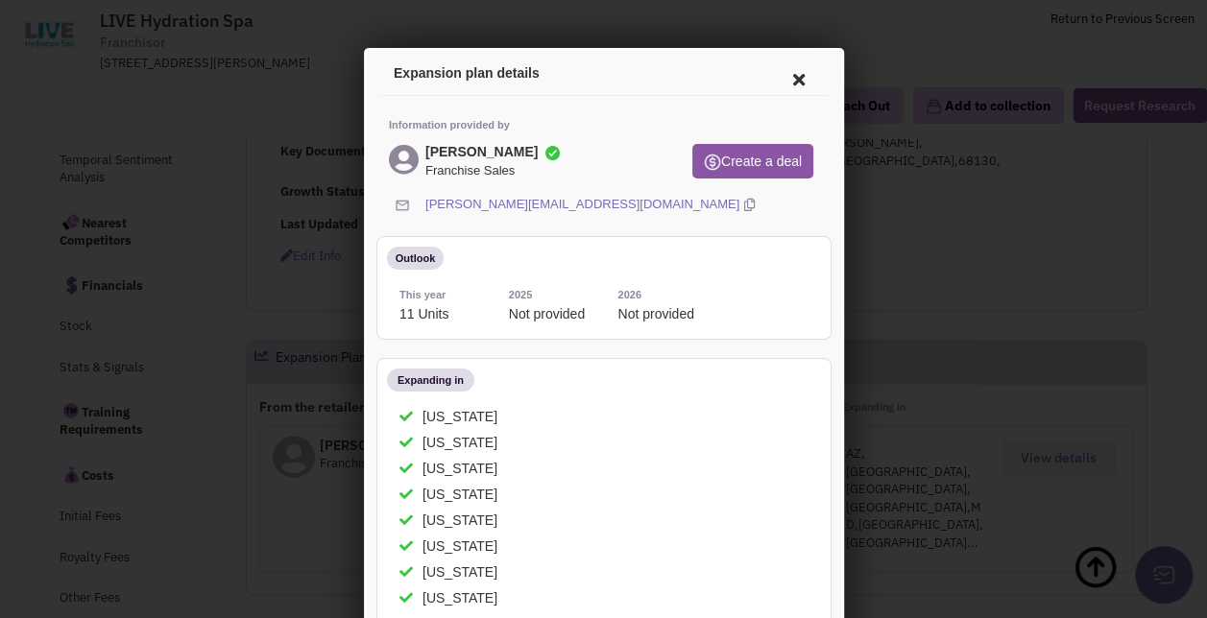
click at [779, 78] on icon at bounding box center [795, 77] width 40 height 46
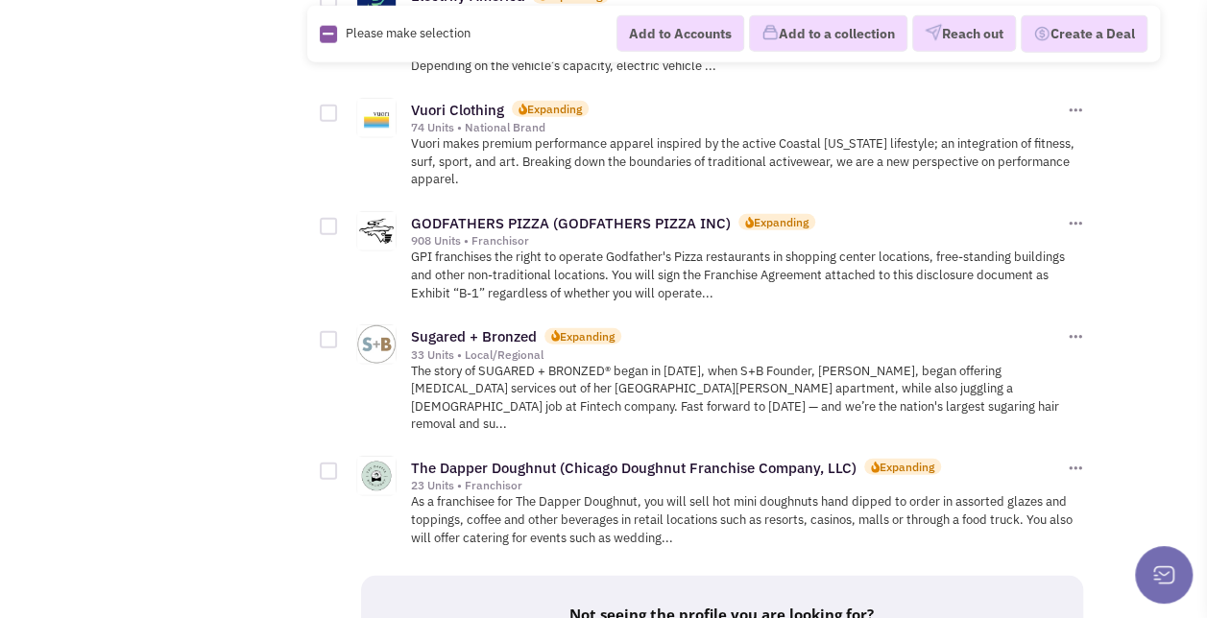
scroll to position [2535, 0]
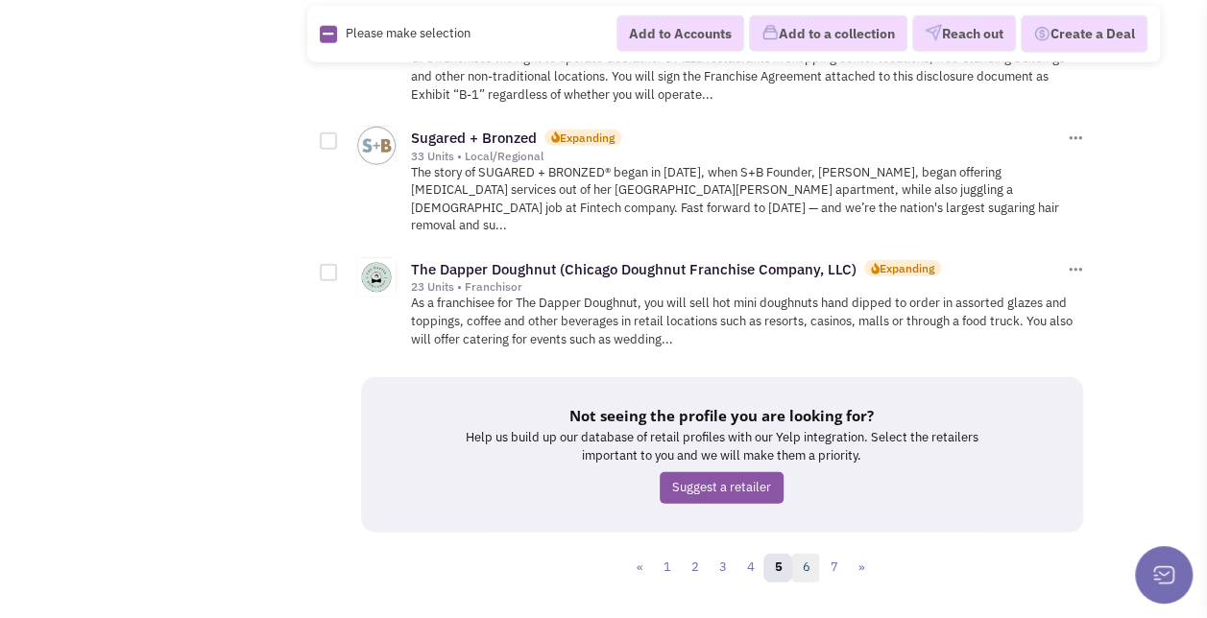
click at [804, 554] on link "6" at bounding box center [805, 568] width 29 height 29
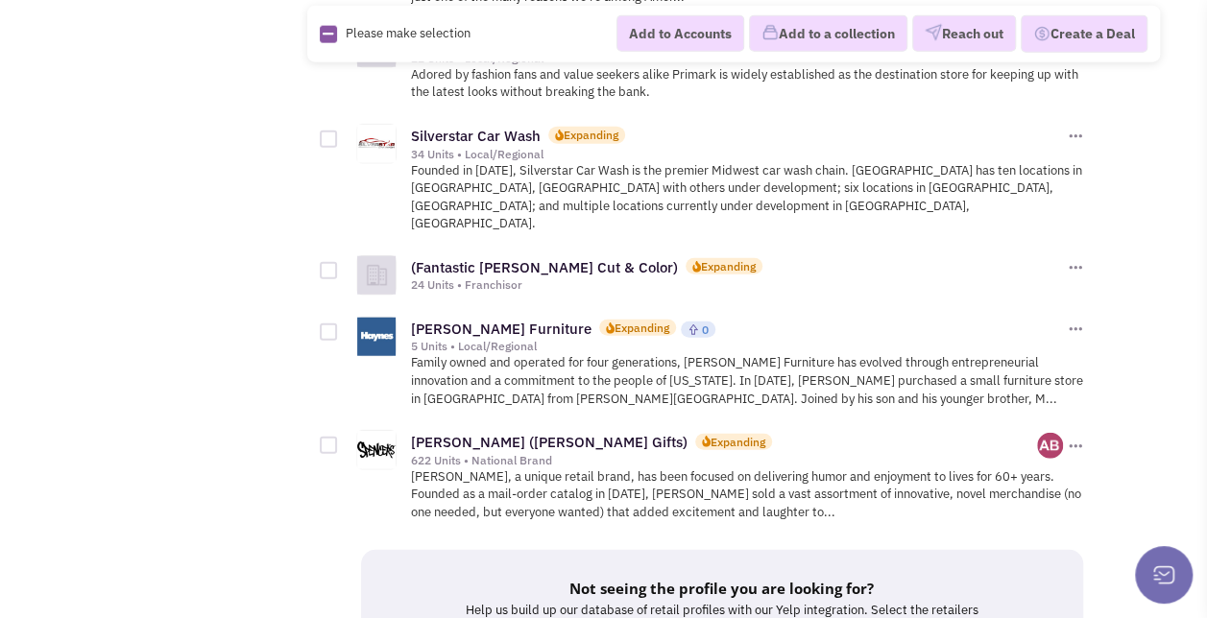
scroll to position [2407, 0]
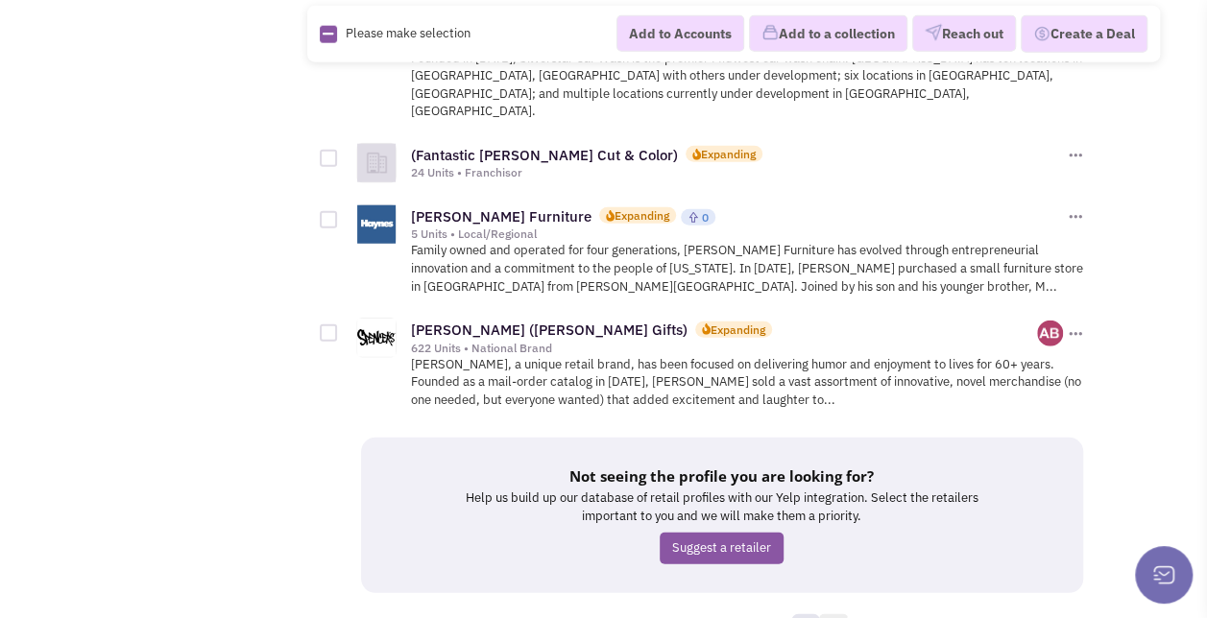
click at [841, 614] on link "7" at bounding box center [833, 628] width 29 height 29
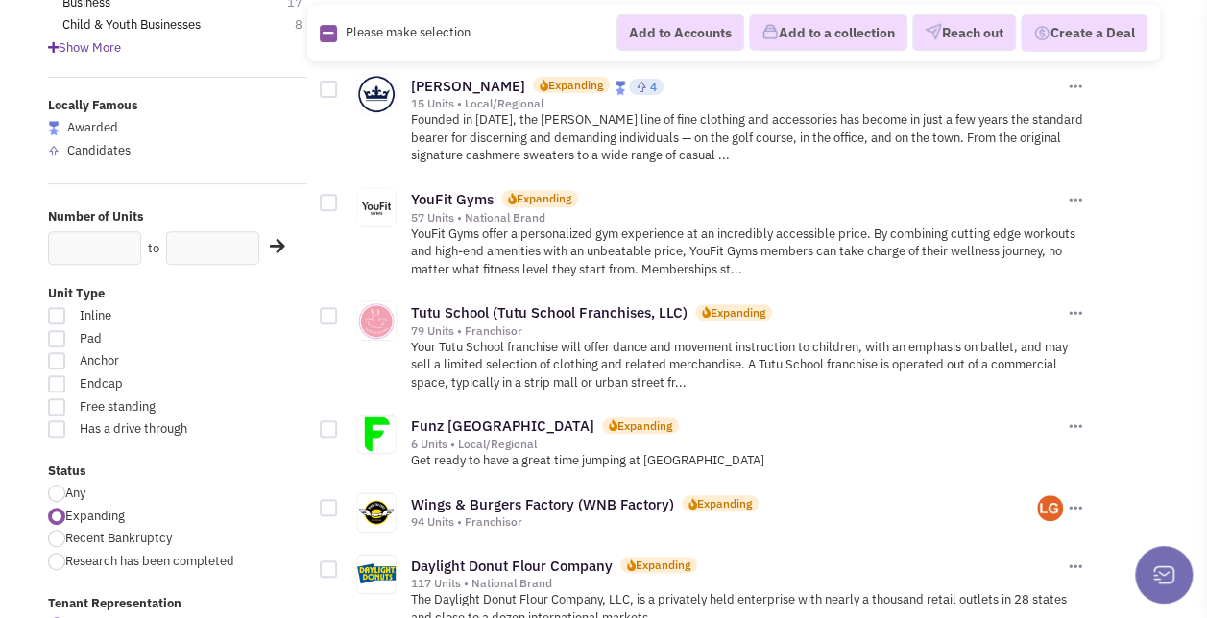
scroll to position [311, 0]
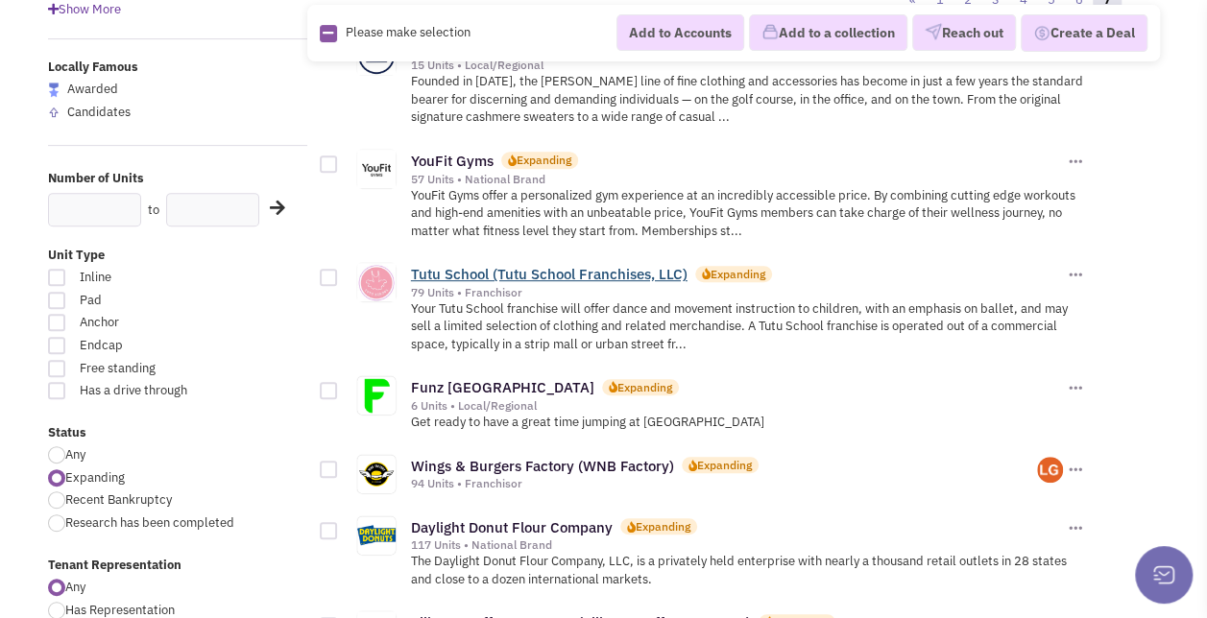
click at [640, 271] on link "Tutu School (Tutu School Franchises, LLC)" at bounding box center [549, 274] width 276 height 18
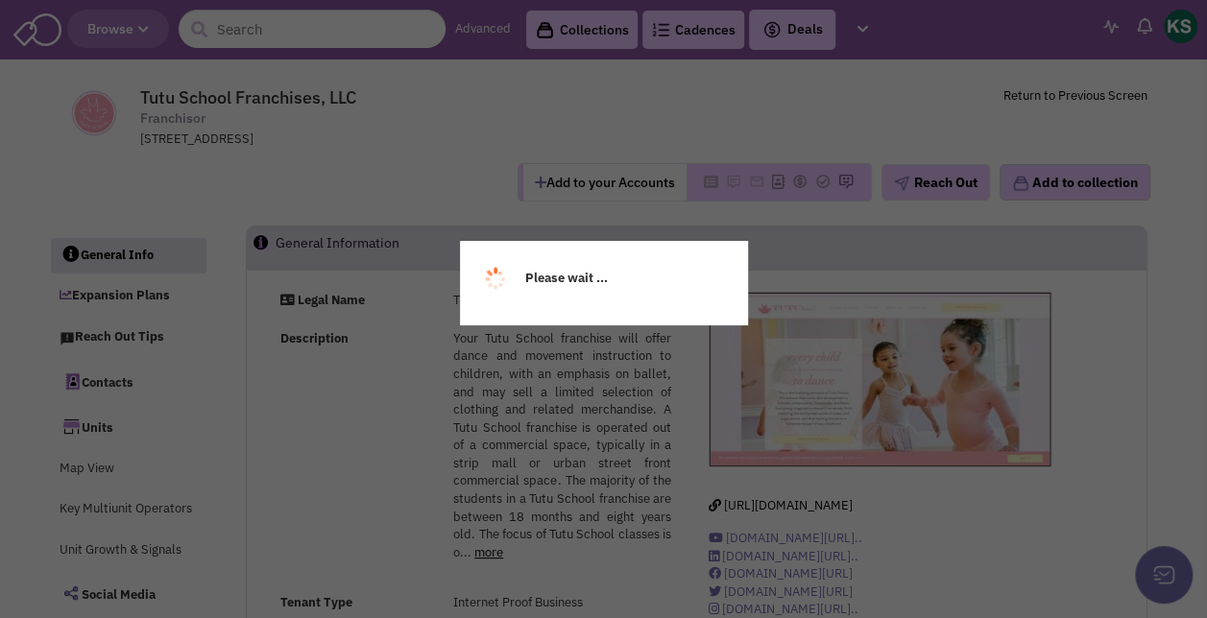
select select
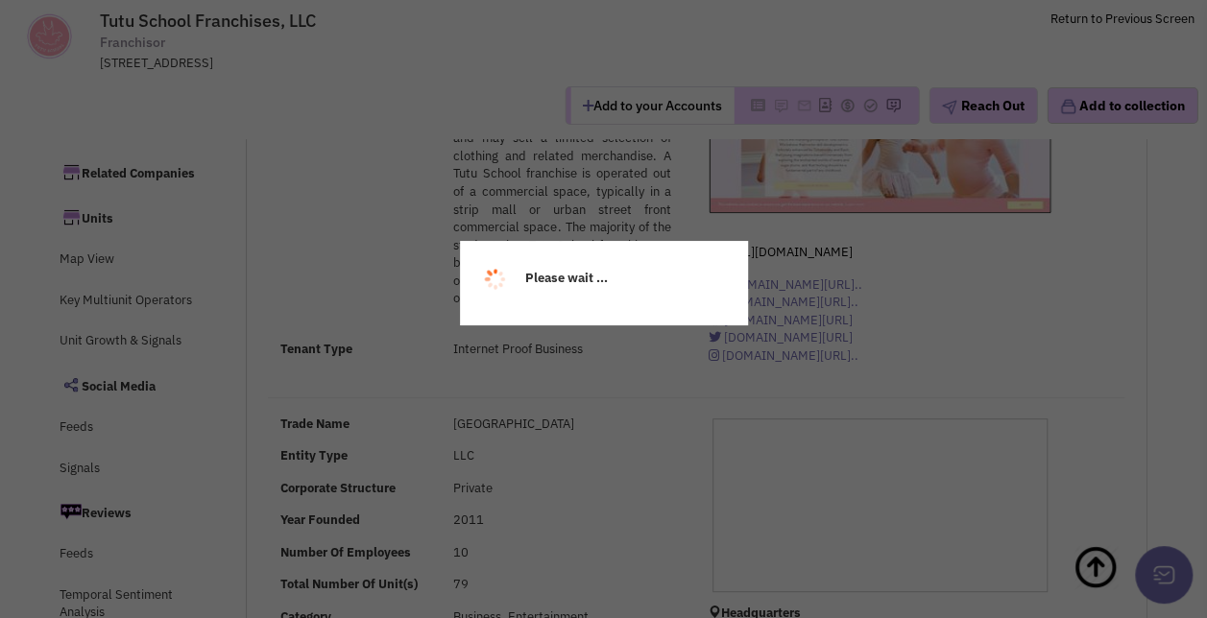
select select
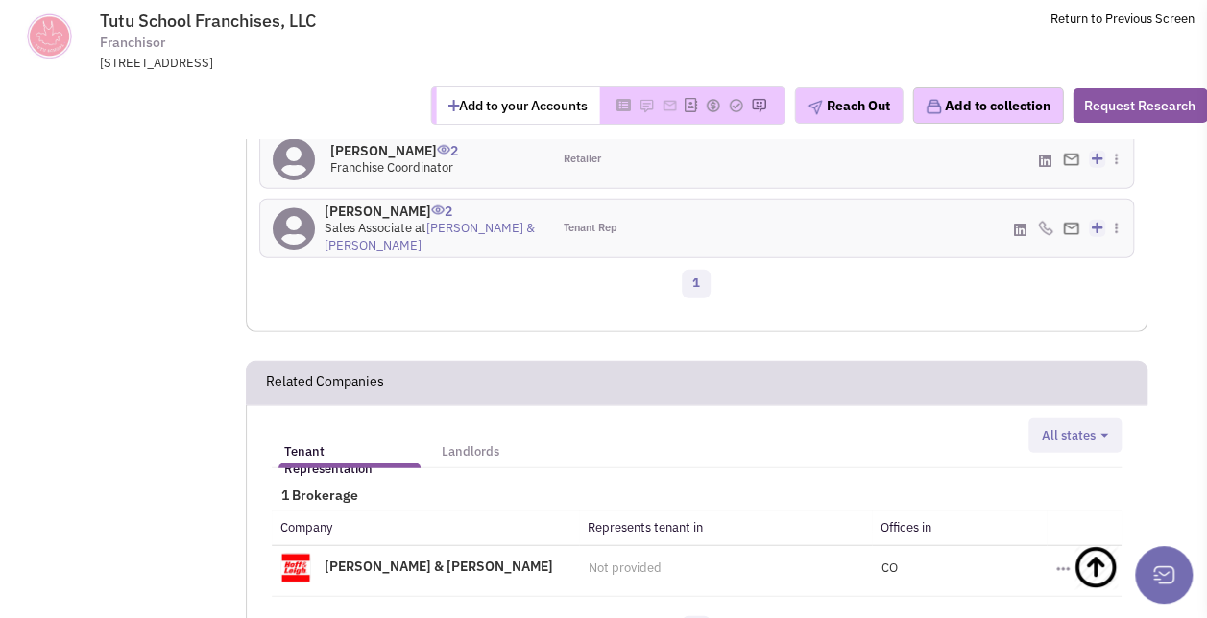
scroll to position [2158, 0]
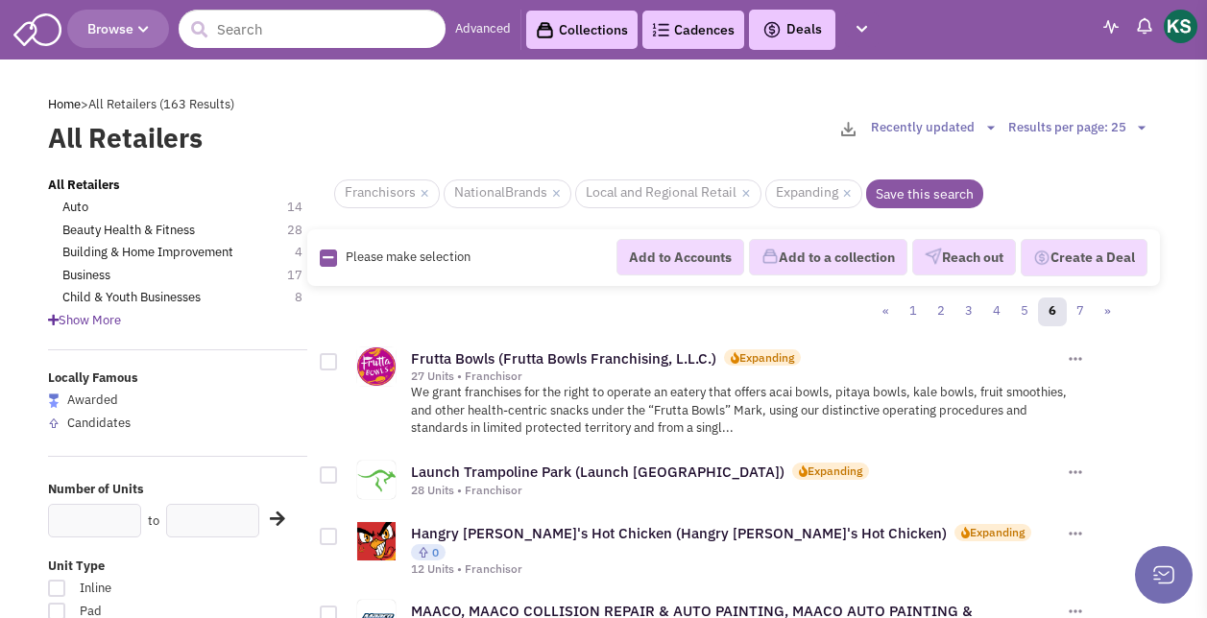
scroll to position [2407, 0]
